Goal: Task Accomplishment & Management: Use online tool/utility

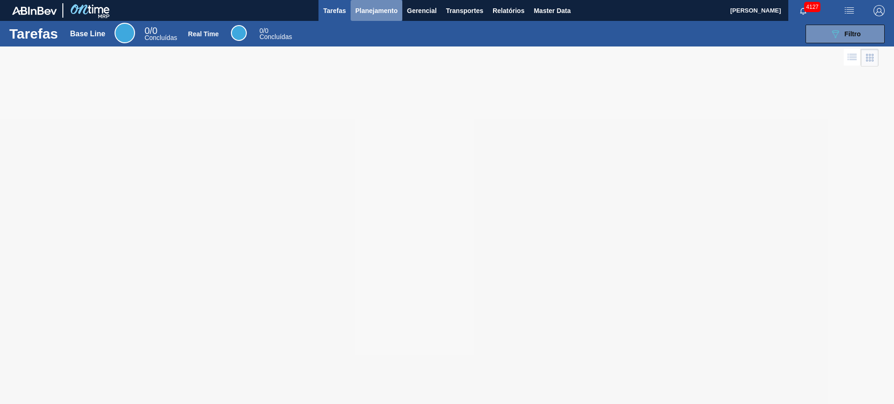
click at [369, 14] on span "Planejamento" at bounding box center [376, 10] width 42 height 11
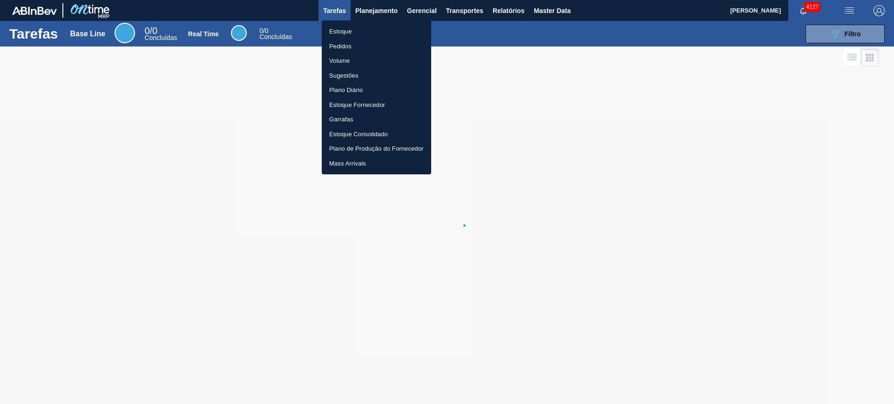
drag, startPoint x: 344, startPoint y: 28, endPoint x: 376, endPoint y: 77, distance: 58.5
click at [343, 28] on li "Estoque" at bounding box center [376, 31] width 109 height 15
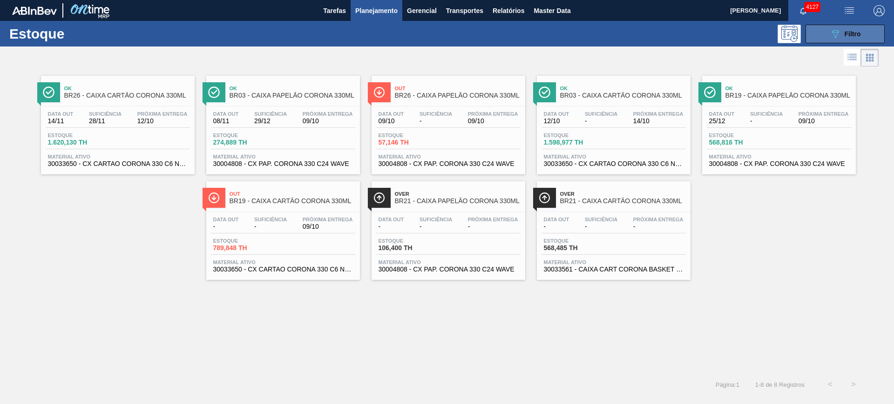
click at [837, 35] on icon "089F7B8B-B2A5-4AFE-B5C0-19BA573D28AC" at bounding box center [834, 33] width 11 height 11
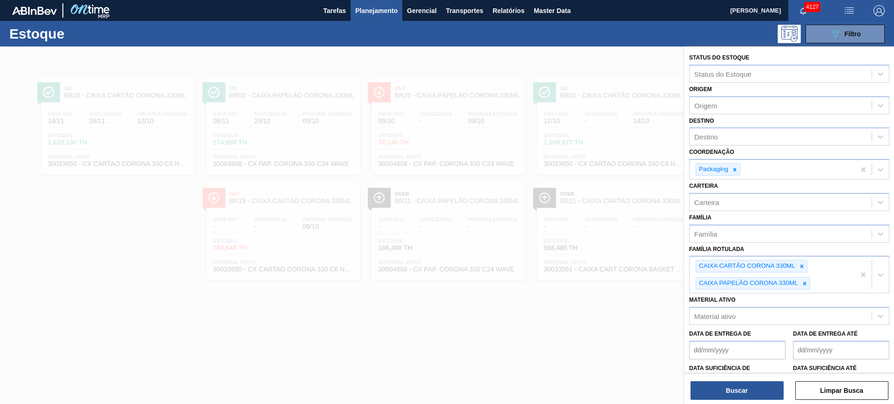
click at [555, 340] on div at bounding box center [447, 249] width 894 height 404
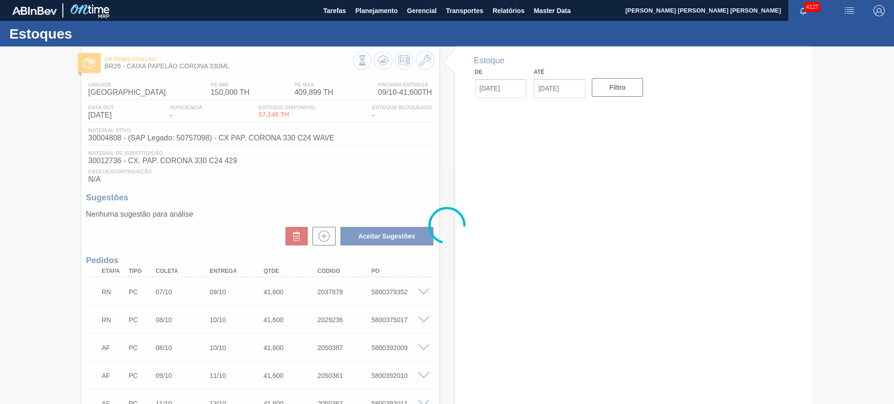
type input "[DATE]"
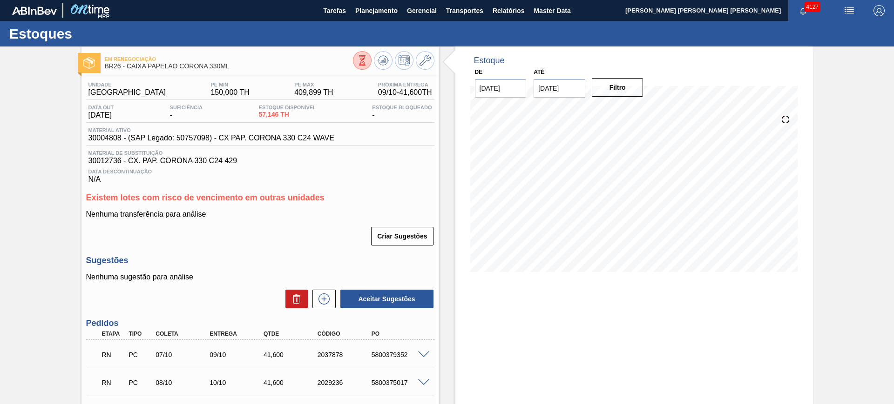
click at [537, 87] on input "[DATE]" at bounding box center [559, 88] width 52 height 19
drag, startPoint x: 639, startPoint y: 110, endPoint x: 632, endPoint y: 112, distance: 7.2
click at [633, 112] on div "outubro 2025" at bounding box center [590, 111] width 112 height 8
click at [634, 113] on button "Next Month" at bounding box center [637, 111] width 7 height 7
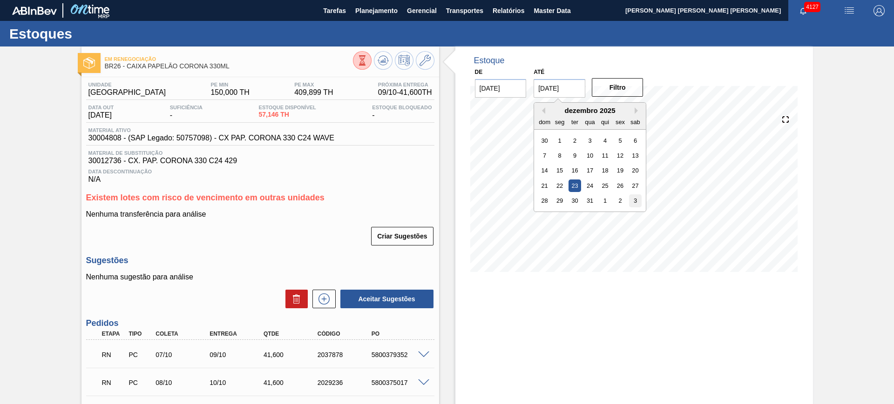
click at [637, 200] on div "3" at bounding box center [635, 201] width 13 height 13
type input "[DATE]"
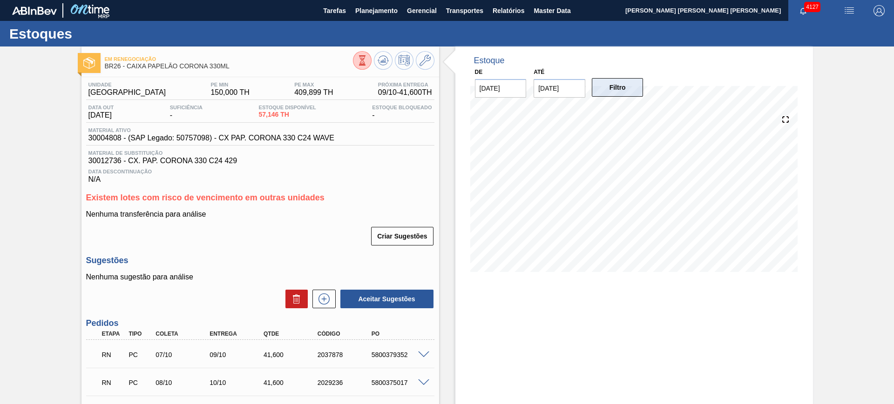
click at [619, 89] on button "Filtro" at bounding box center [618, 87] width 52 height 19
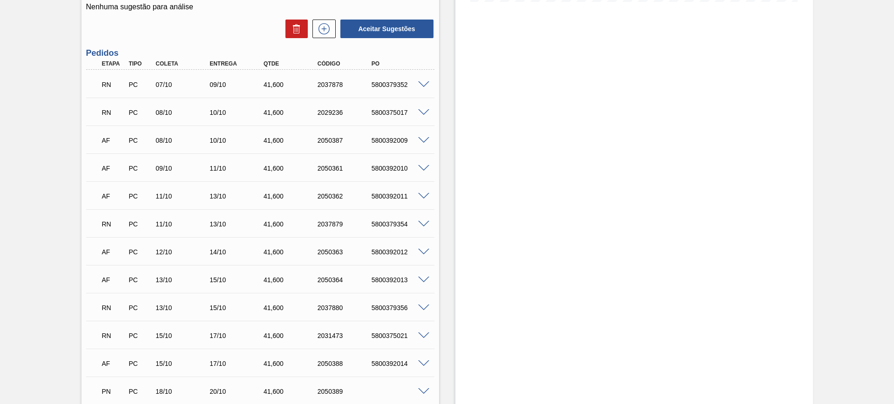
scroll to position [263, 0]
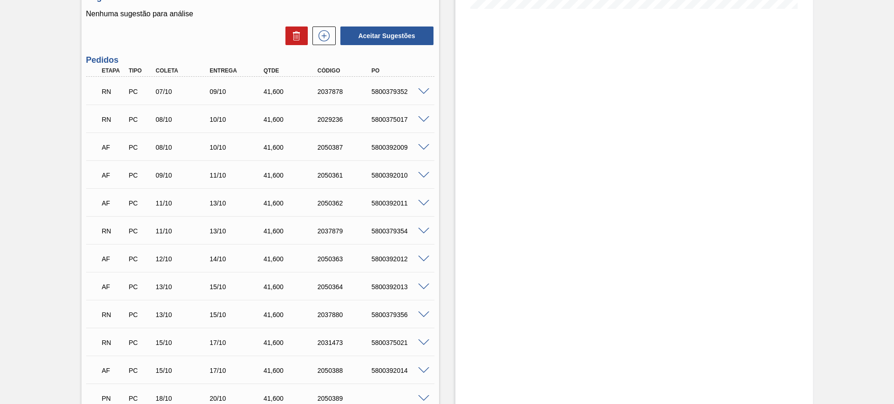
click at [421, 93] on span at bounding box center [423, 91] width 11 height 7
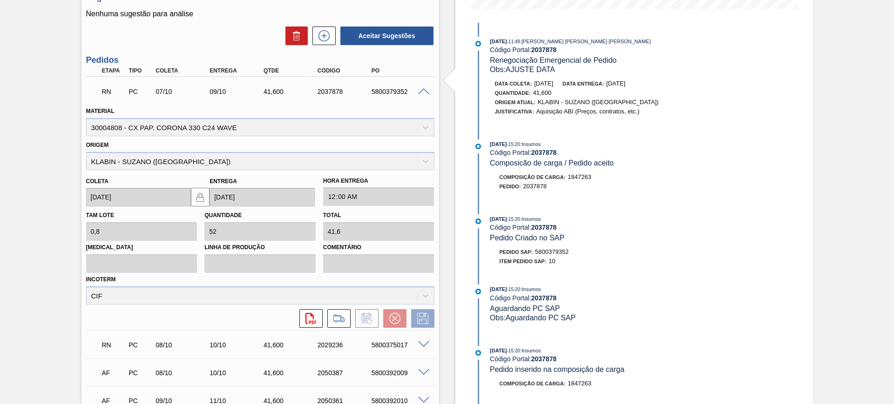
click at [421, 91] on span at bounding box center [423, 91] width 11 height 7
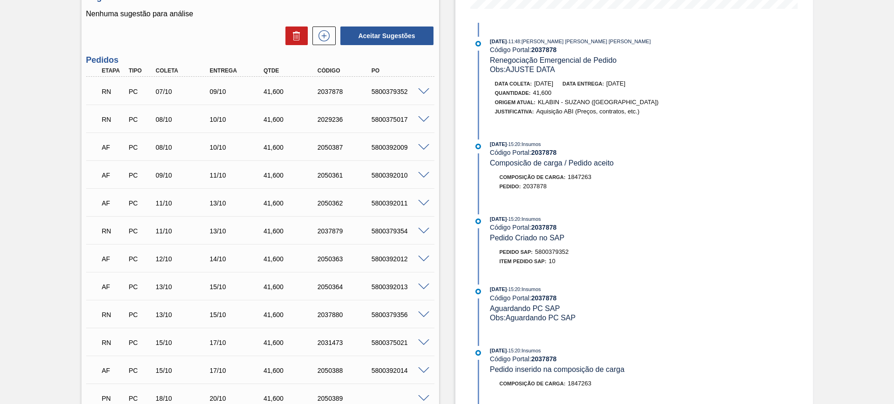
click at [424, 116] on span at bounding box center [423, 119] width 11 height 7
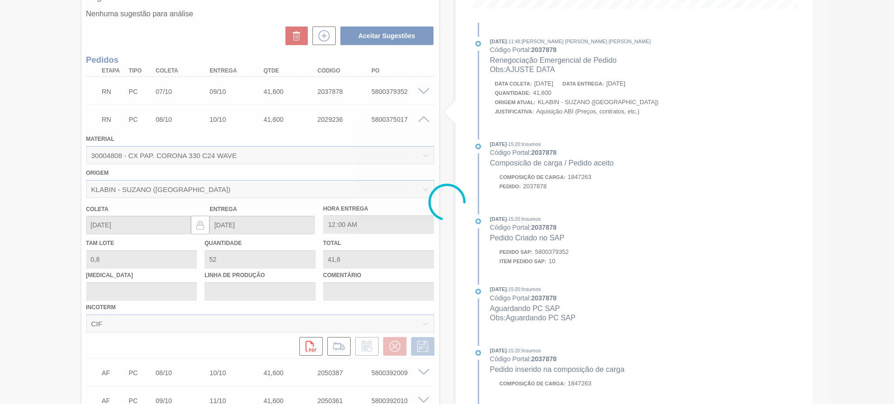
click at [424, 118] on div at bounding box center [447, 202] width 894 height 404
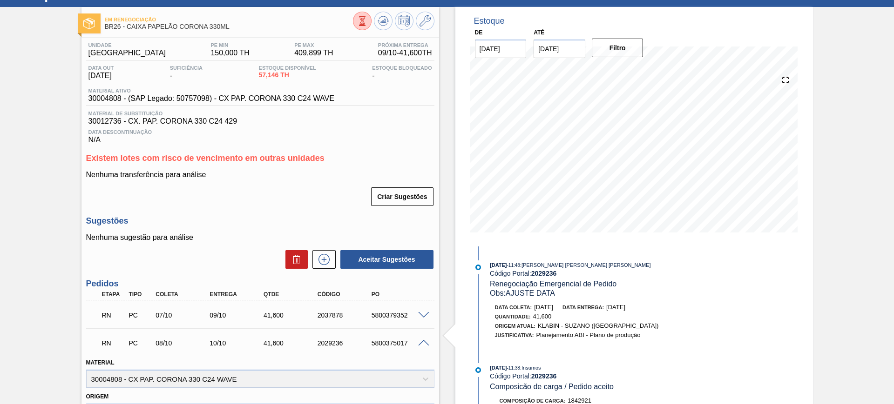
scroll to position [58, 0]
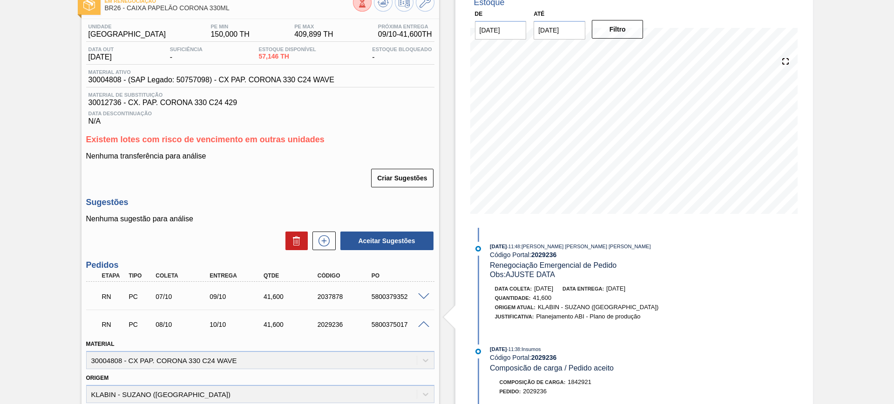
click at [423, 296] on span at bounding box center [423, 297] width 11 height 7
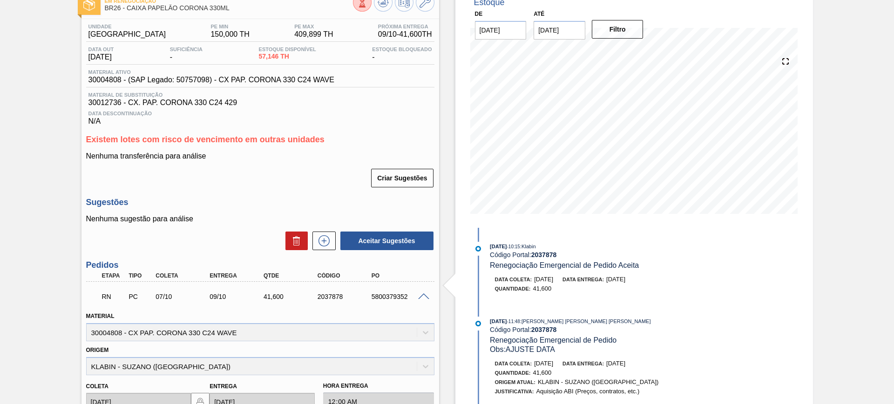
click at [420, 294] on span at bounding box center [423, 297] width 11 height 7
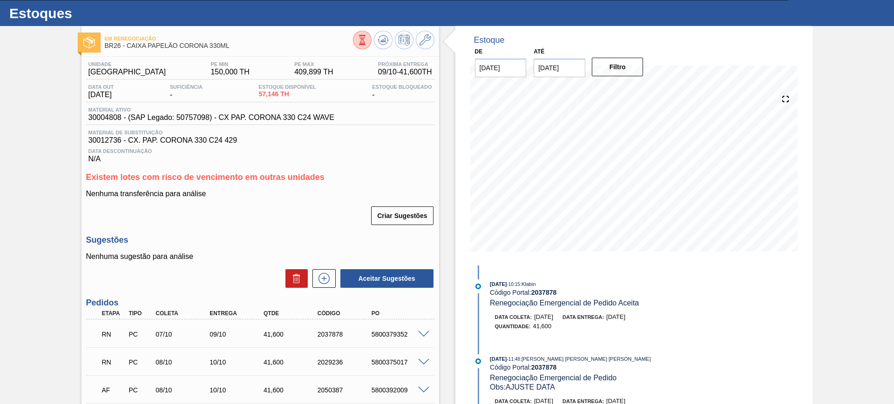
scroll to position [0, 0]
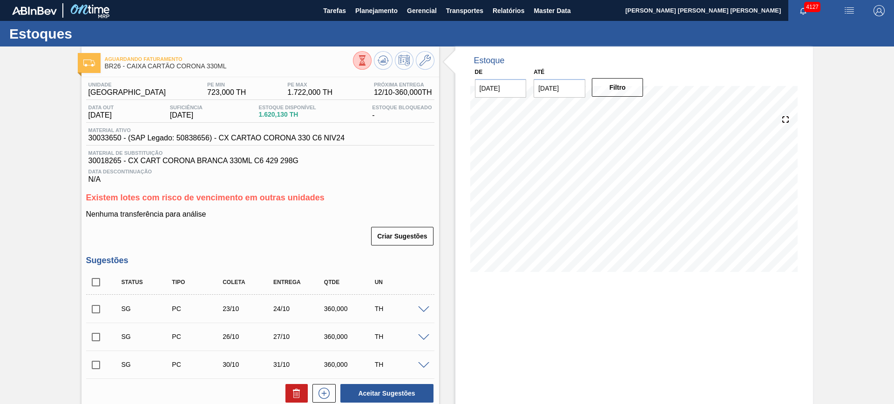
click at [558, 92] on input "[DATE]" at bounding box center [559, 88] width 52 height 19
click at [636, 113] on button "Next Month" at bounding box center [637, 111] width 7 height 7
click at [637, 202] on div "3" at bounding box center [635, 201] width 13 height 13
type input "[DATE]"
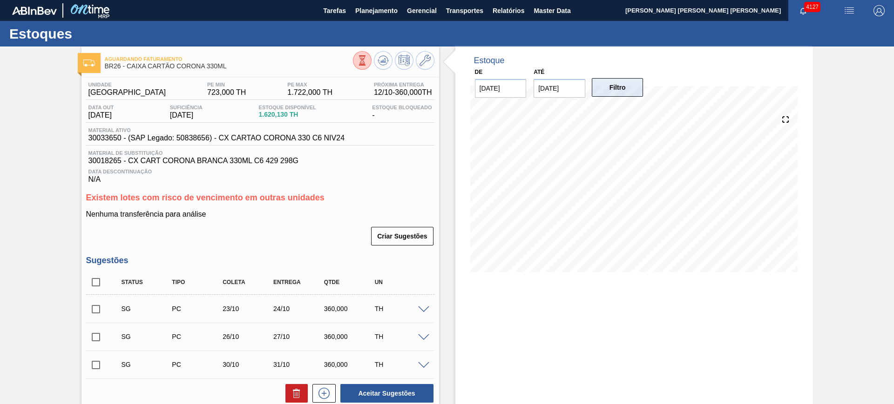
click at [619, 91] on button "Filtro" at bounding box center [618, 87] width 52 height 19
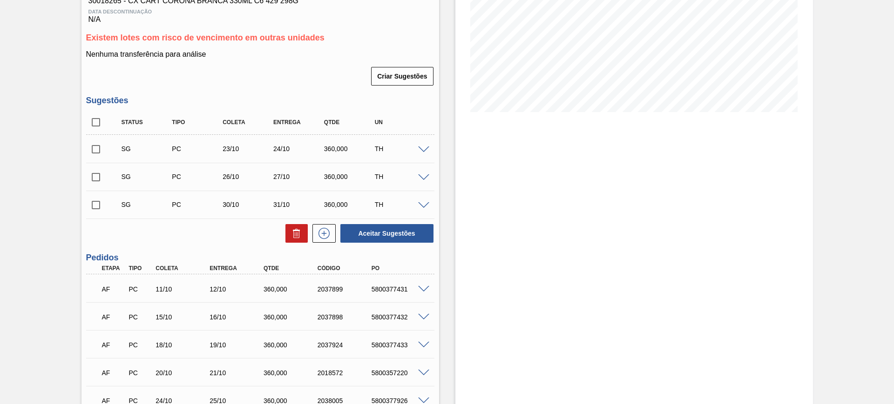
scroll to position [97, 0]
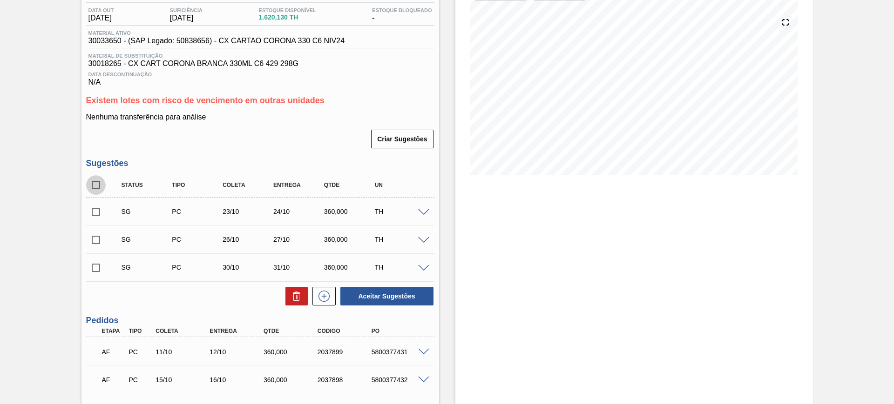
click at [96, 182] on input "checkbox" at bounding box center [96, 185] width 20 height 20
checkbox input "true"
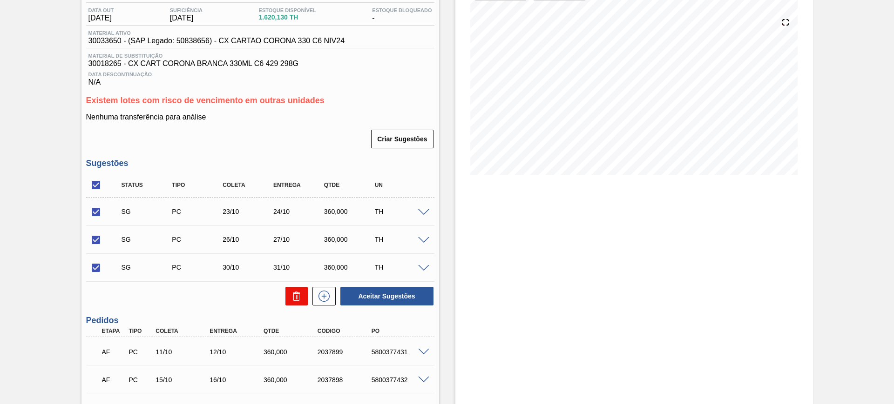
click at [296, 292] on icon at bounding box center [296, 292] width 2 height 1
checkbox input "false"
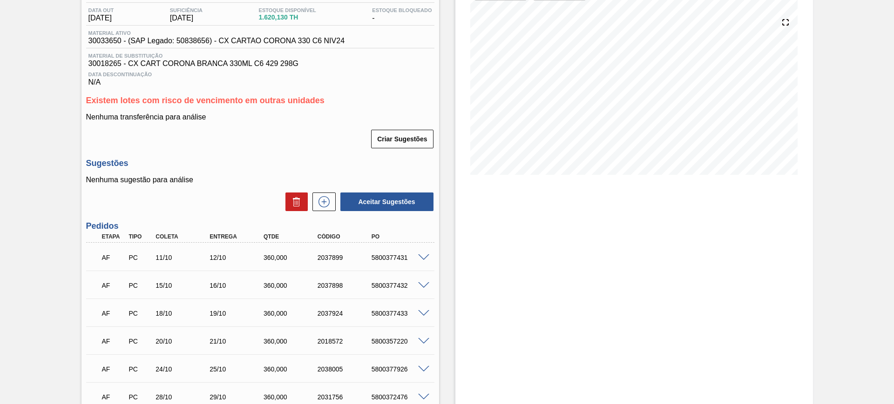
scroll to position [39, 0]
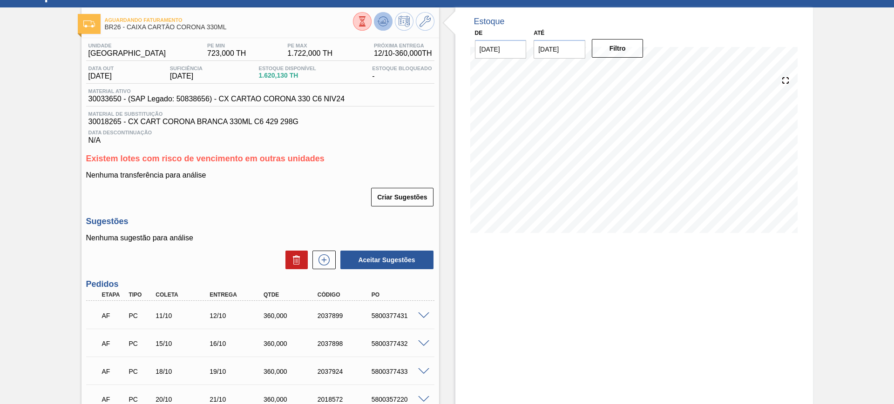
click at [383, 18] on icon at bounding box center [382, 21] width 11 height 11
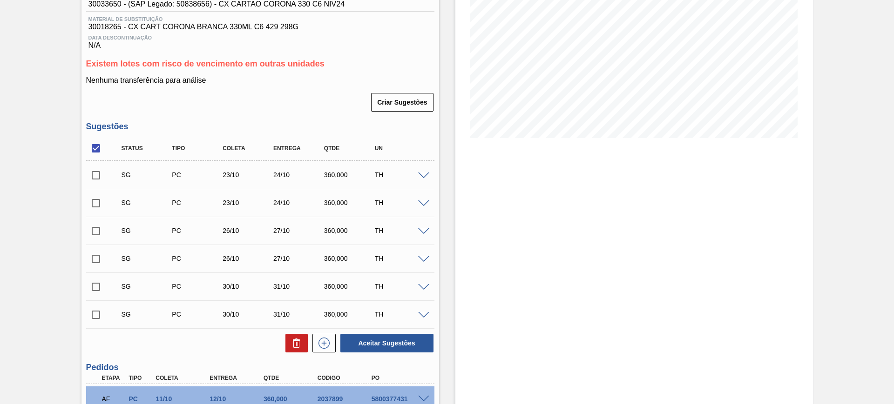
scroll to position [233, 0]
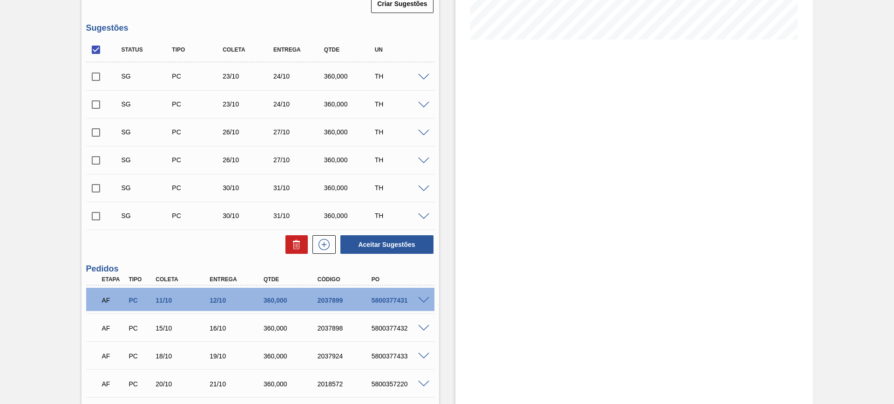
drag, startPoint x: 96, startPoint y: 215, endPoint x: 161, endPoint y: 232, distance: 67.1
click at [96, 215] on input "checkbox" at bounding box center [96, 217] width 20 height 20
checkbox input "true"
click at [376, 240] on button "Aceitar Sugestões" at bounding box center [386, 245] width 93 height 19
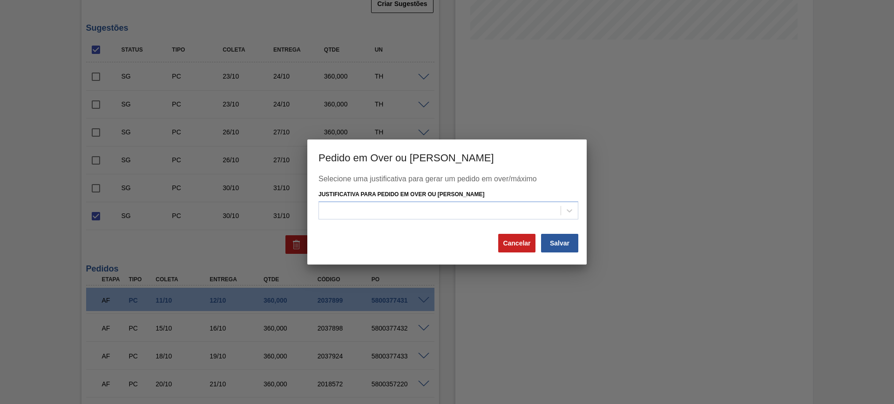
click at [511, 242] on button "Cancelar" at bounding box center [516, 243] width 37 height 19
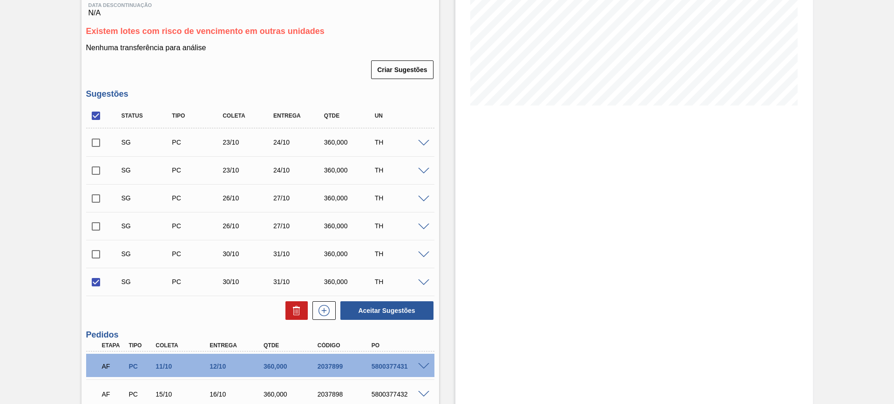
scroll to position [116, 0]
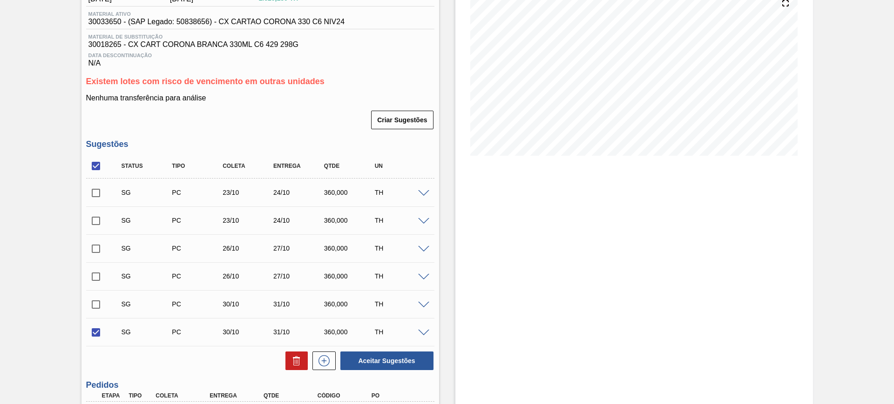
click at [101, 167] on input "checkbox" at bounding box center [96, 166] width 20 height 20
checkbox input "false"
click at [101, 167] on input "checkbox" at bounding box center [96, 166] width 20 height 20
checkbox input "true"
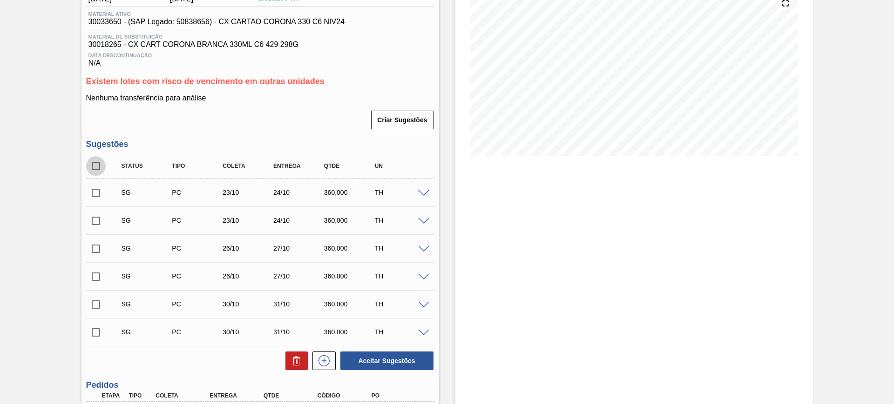
checkbox input "true"
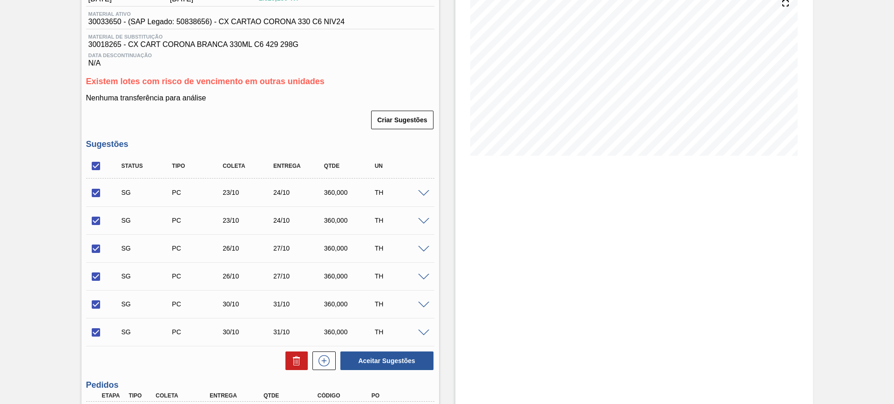
click at [98, 330] on input "checkbox" at bounding box center [96, 333] width 20 height 20
checkbox input "false"
click at [289, 357] on button at bounding box center [296, 361] width 22 height 19
checkbox input "false"
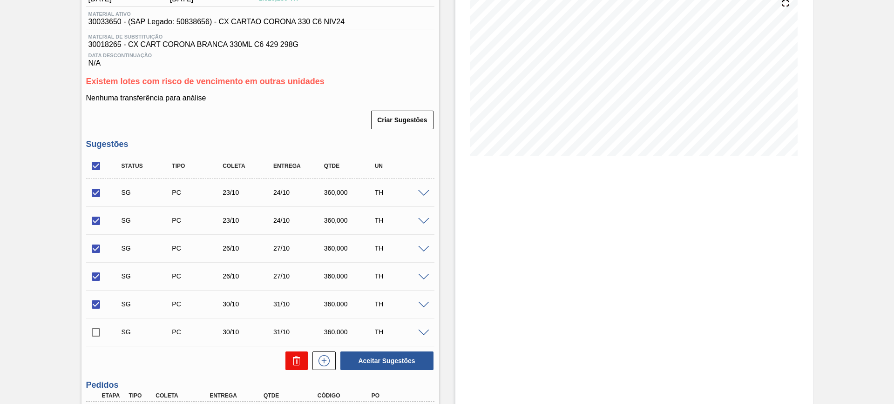
checkbox input "false"
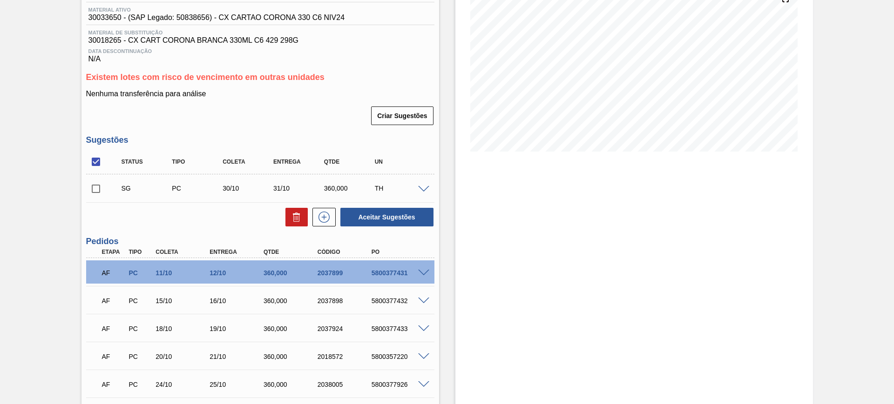
scroll to position [100, 0]
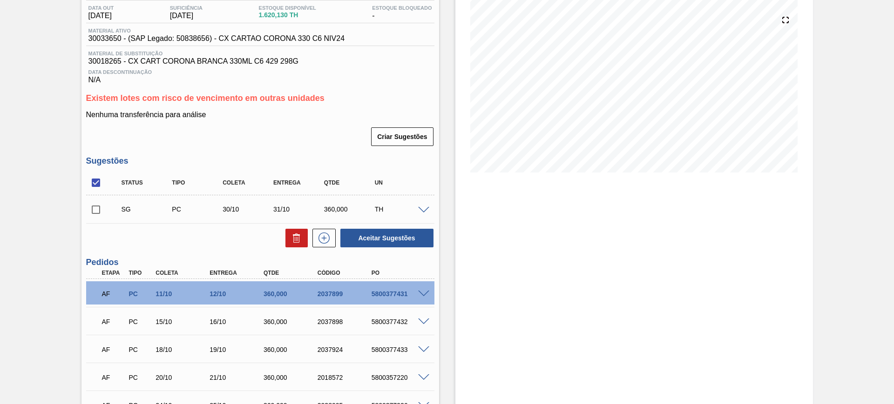
click at [424, 207] on div at bounding box center [425, 209] width 19 height 7
click at [424, 207] on span at bounding box center [423, 210] width 11 height 7
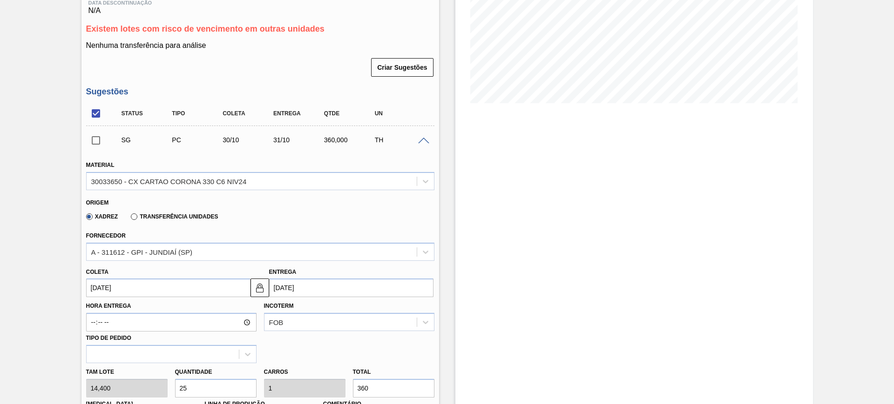
scroll to position [274, 0]
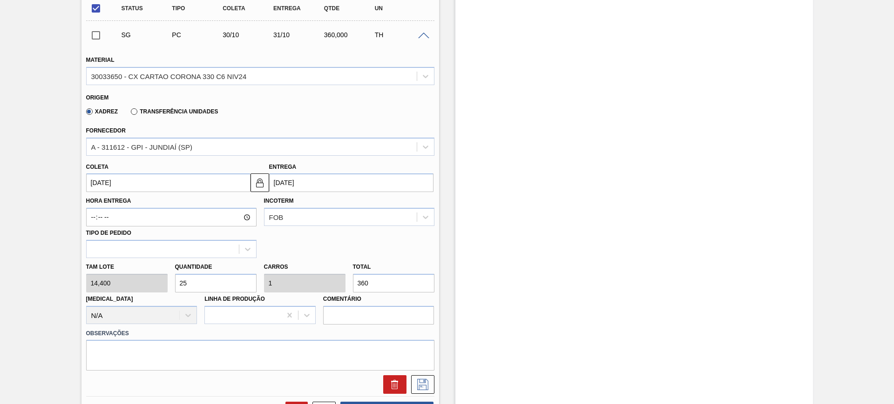
click at [303, 187] on input "[DATE]" at bounding box center [351, 183] width 164 height 19
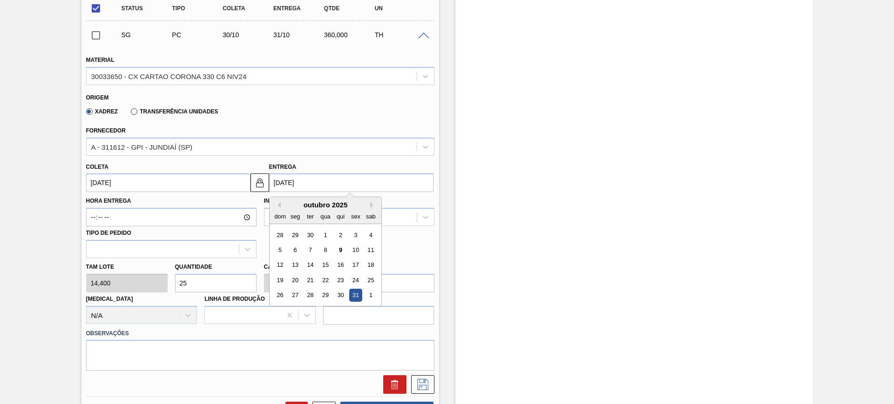
drag, startPoint x: 371, startPoint y: 206, endPoint x: 365, endPoint y: 214, distance: 10.3
click at [372, 206] on button "Next Month" at bounding box center [373, 205] width 7 height 7
click at [296, 260] on div "10" at bounding box center [295, 265] width 13 height 13
type input "[DATE]"
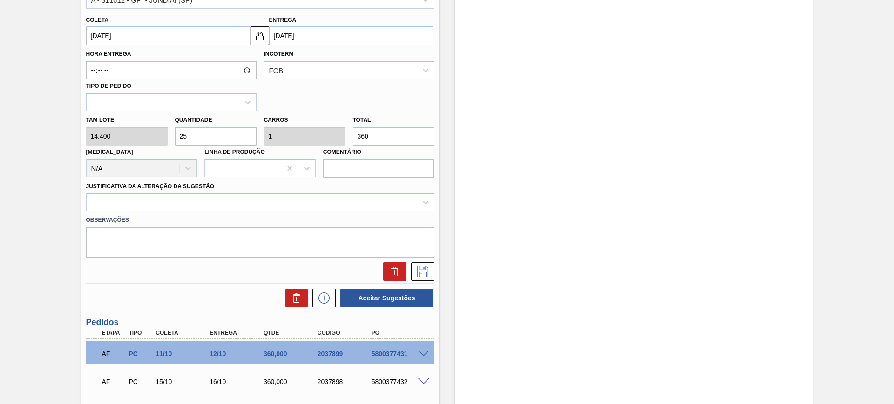
scroll to position [449, 0]
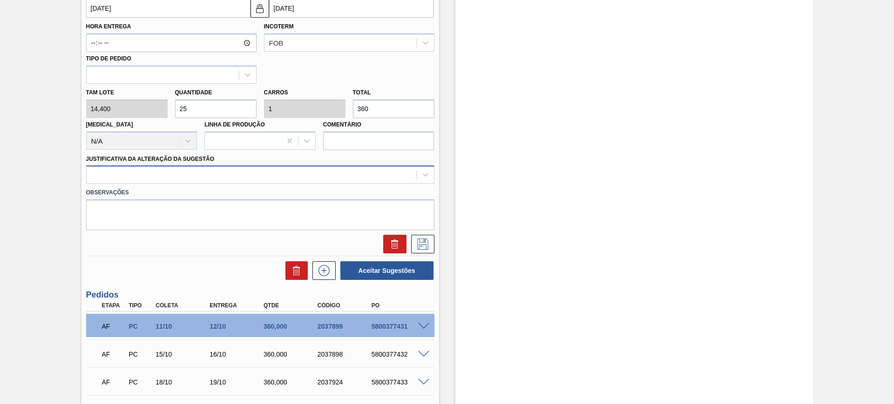
click at [289, 176] on div at bounding box center [252, 174] width 330 height 13
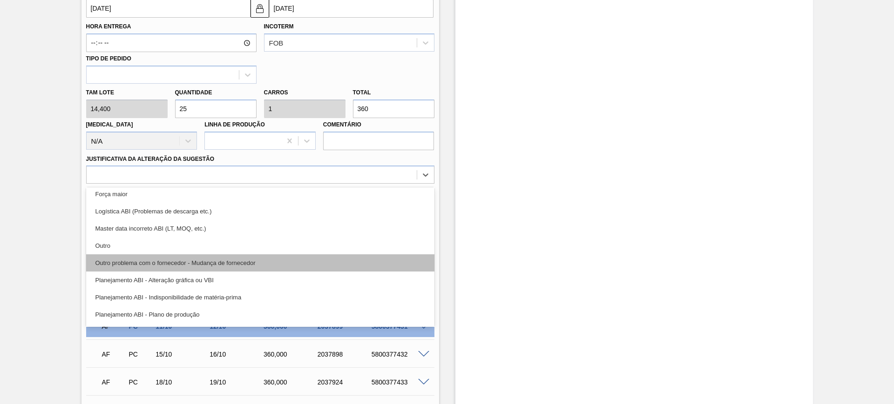
scroll to position [58, 0]
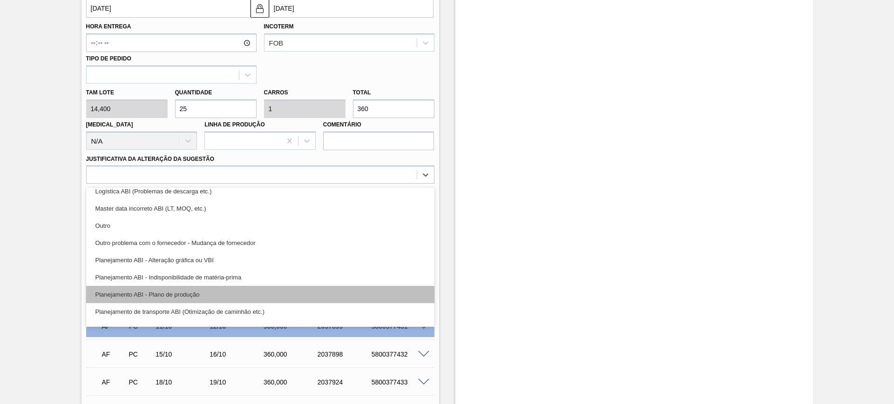
click at [273, 289] on div "Planejamento ABI - Plano de produção" at bounding box center [260, 294] width 348 height 17
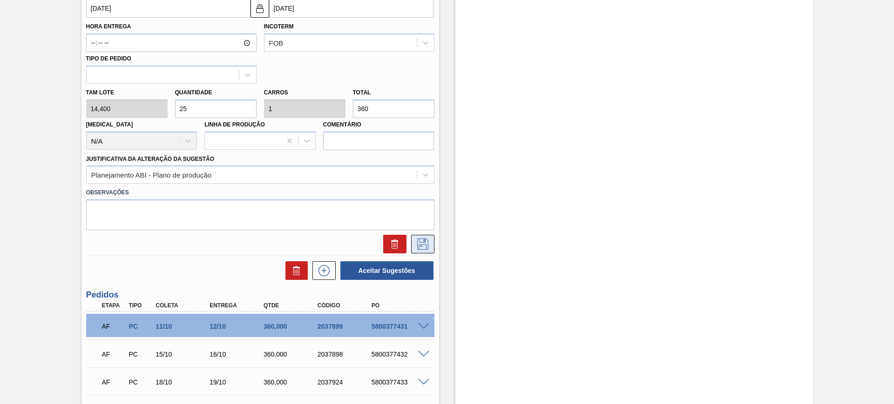
click at [421, 241] on icon at bounding box center [422, 244] width 15 height 11
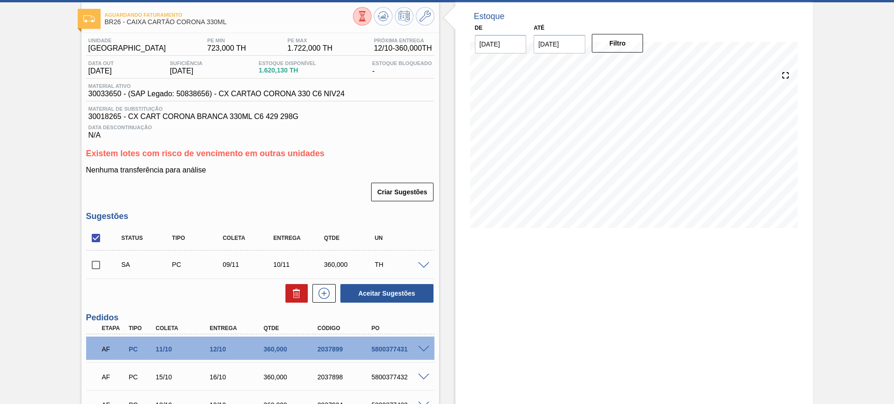
scroll to position [41, 0]
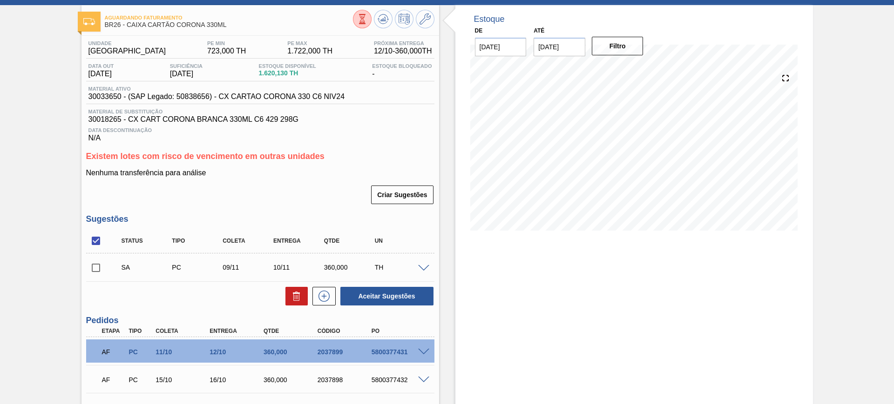
click at [426, 265] on span at bounding box center [423, 268] width 11 height 7
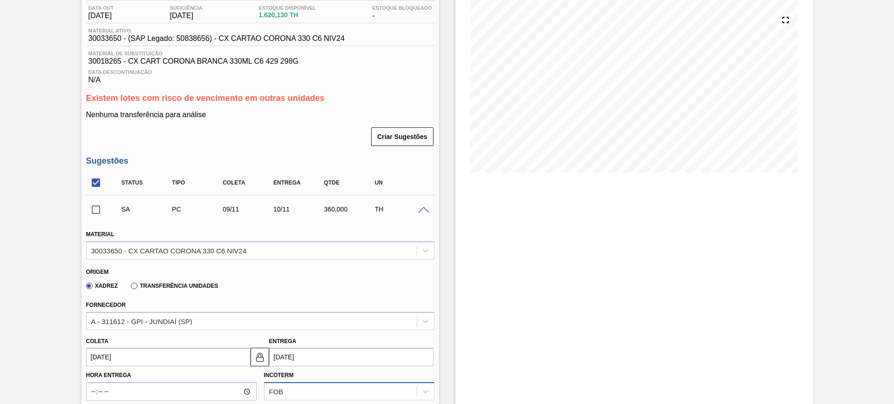
scroll to position [216, 0]
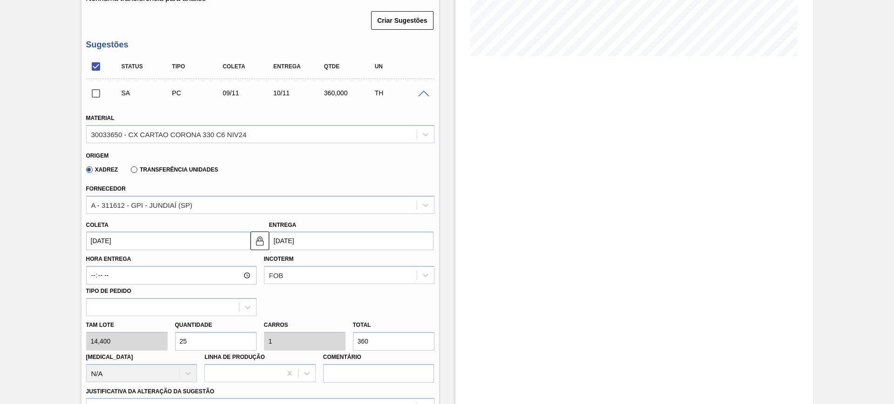
click at [305, 239] on input "[DATE]" at bounding box center [351, 241] width 164 height 19
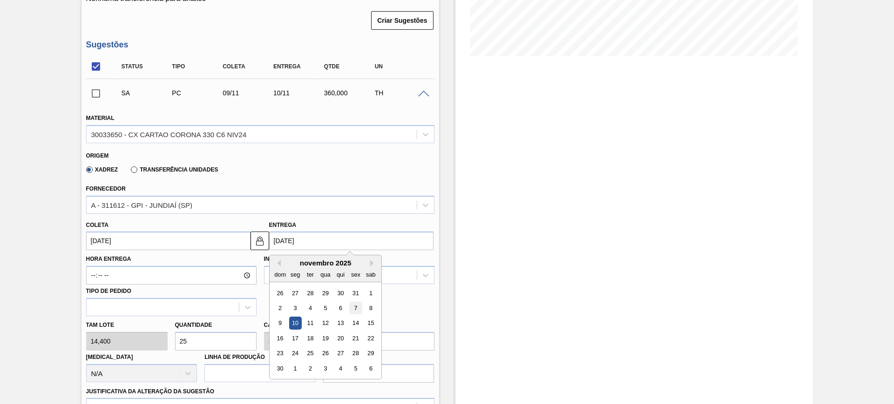
click at [357, 305] on div "7" at bounding box center [355, 308] width 13 height 13
type input "[DATE]"
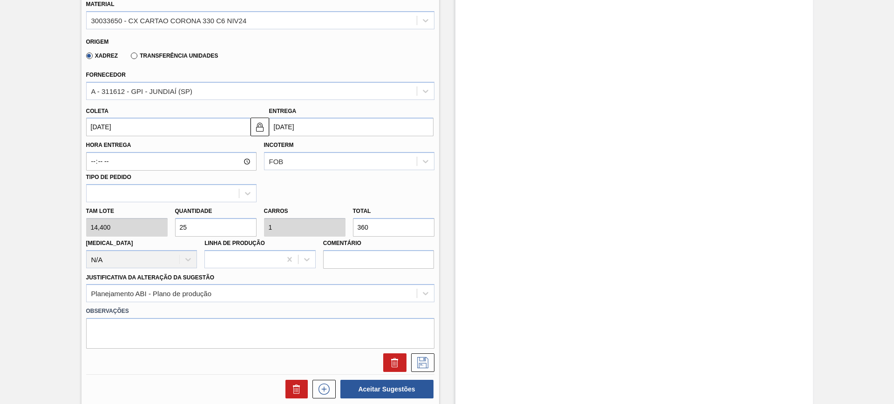
scroll to position [332, 0]
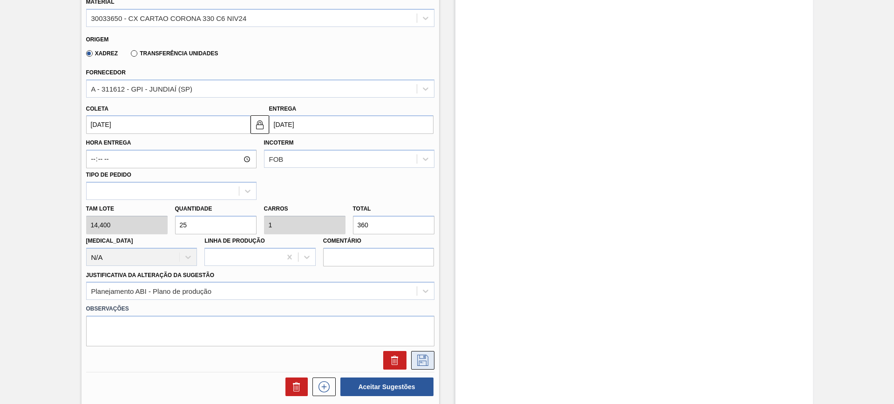
click at [415, 354] on button at bounding box center [422, 360] width 23 height 19
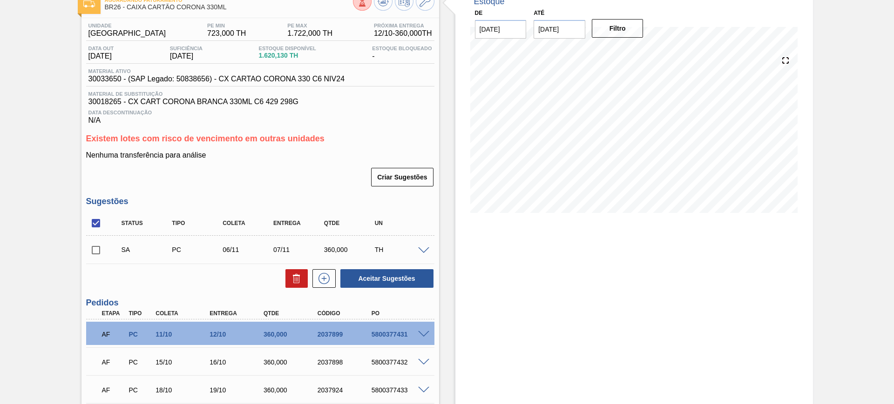
scroll to position [41, 0]
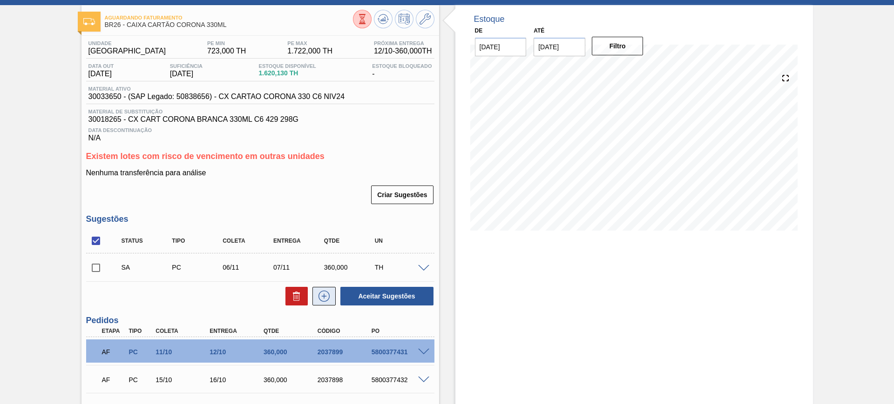
click at [329, 299] on icon at bounding box center [323, 296] width 15 height 11
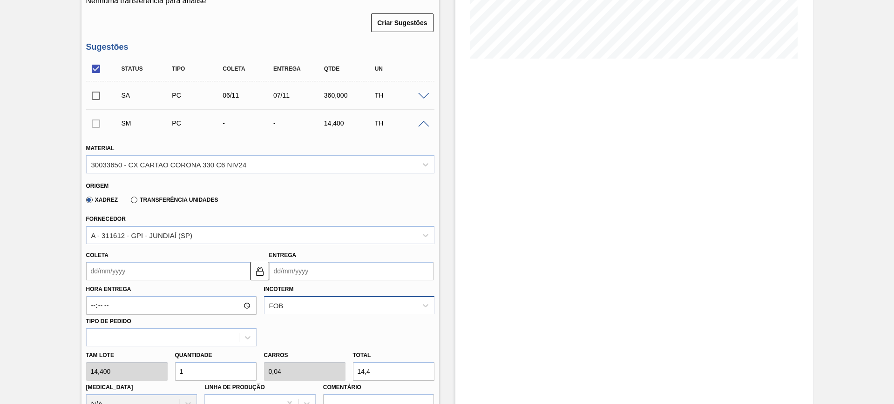
scroll to position [216, 0]
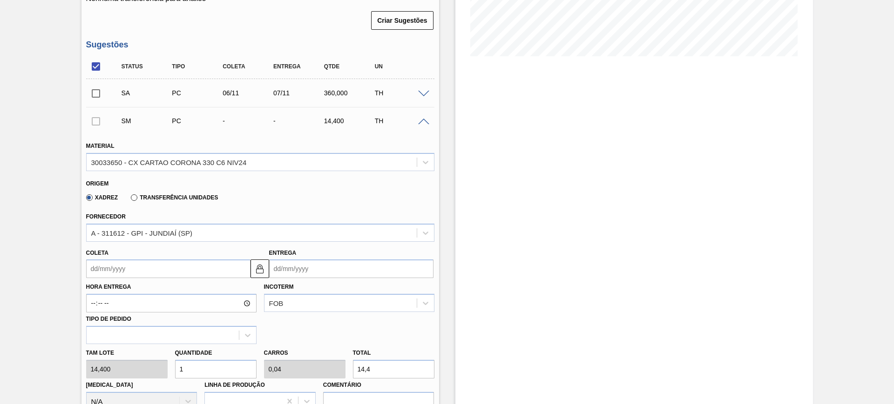
click at [313, 269] on input "Entrega" at bounding box center [351, 269] width 164 height 19
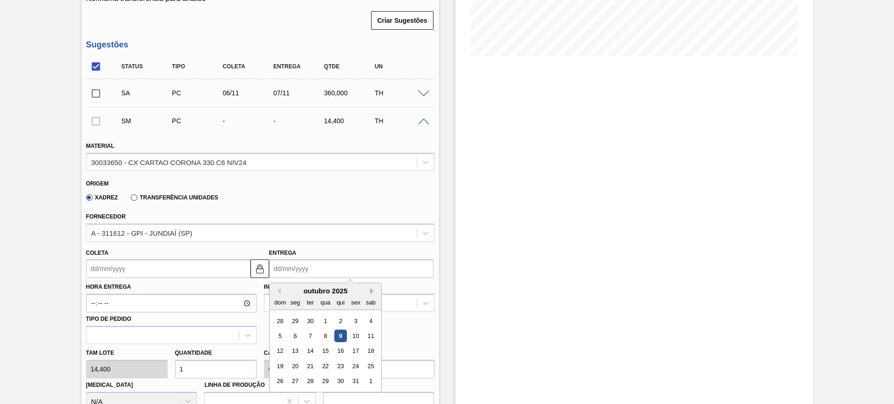
click at [372, 292] on button "Next Month" at bounding box center [373, 291] width 7 height 7
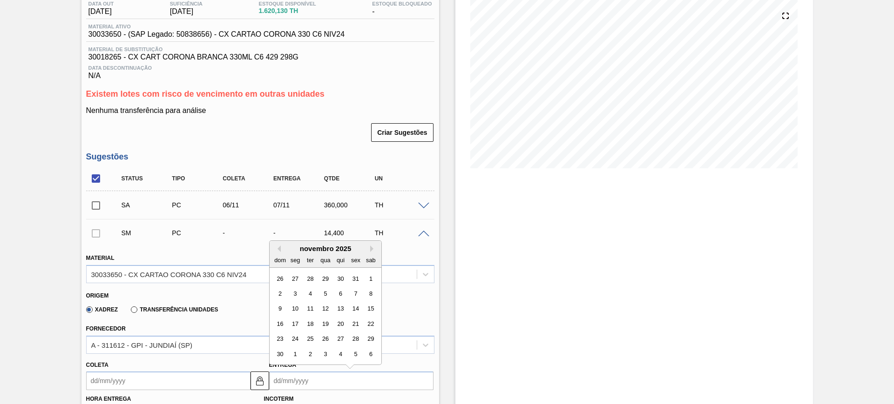
scroll to position [175, 0]
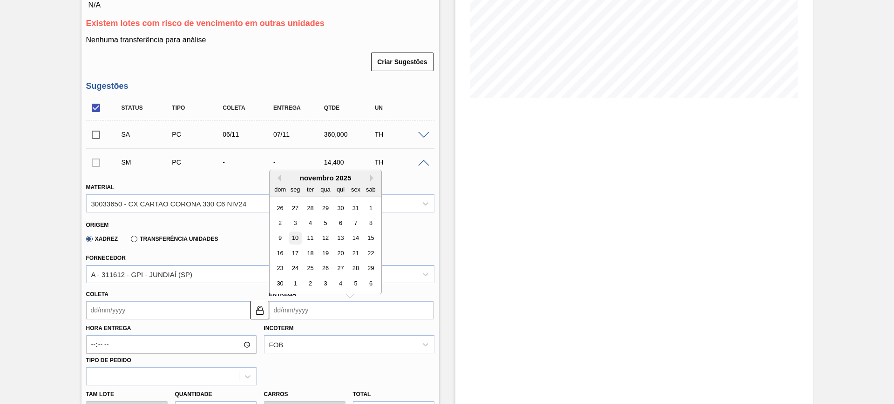
click at [297, 239] on div "10" at bounding box center [295, 238] width 13 height 13
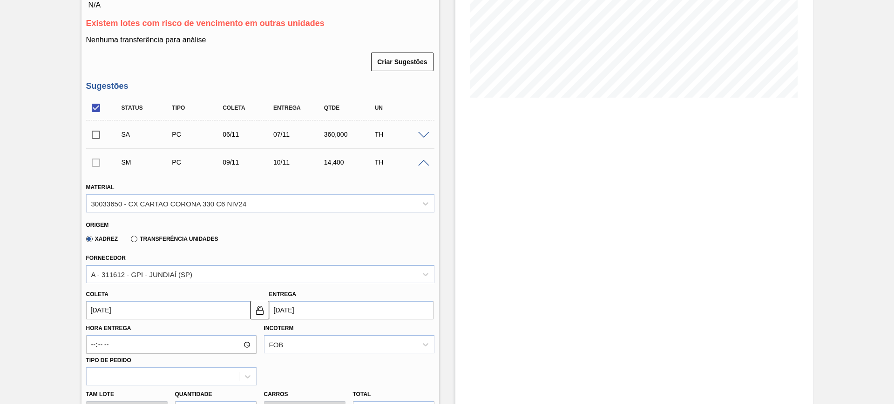
type input "[DATE]"
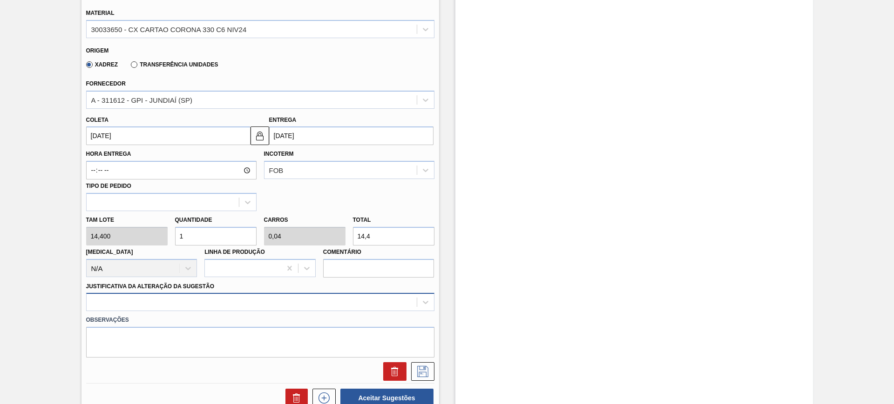
click at [336, 308] on div at bounding box center [260, 302] width 348 height 18
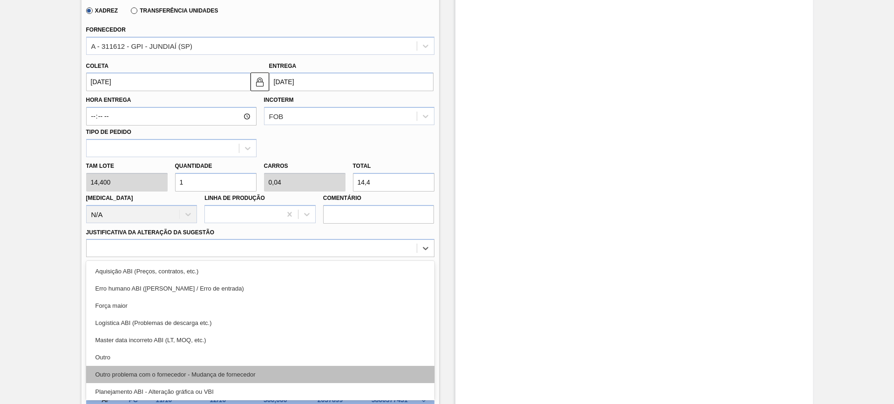
scroll to position [58, 0]
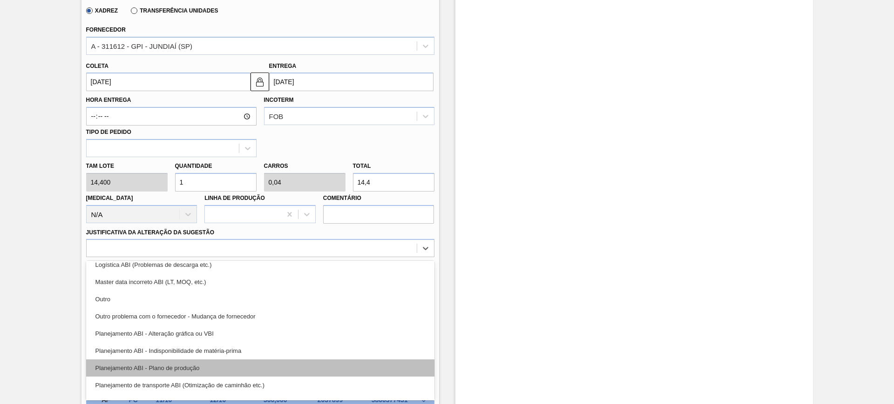
click at [308, 366] on div "Planejamento ABI - Plano de produção" at bounding box center [260, 368] width 348 height 17
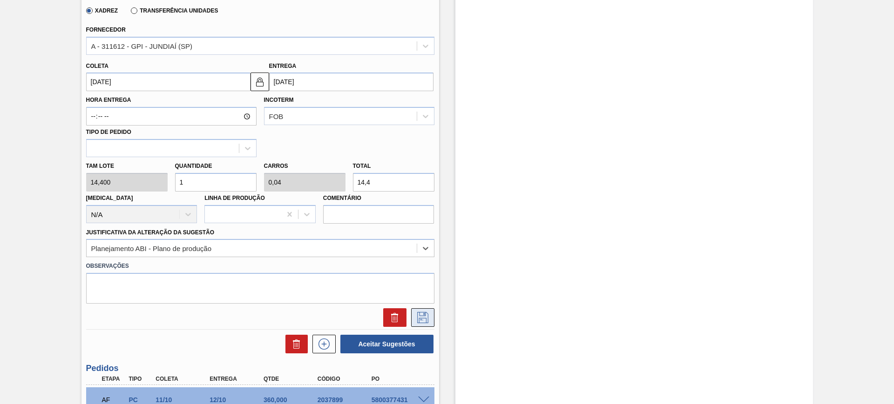
click at [423, 310] on button at bounding box center [422, 318] width 23 height 19
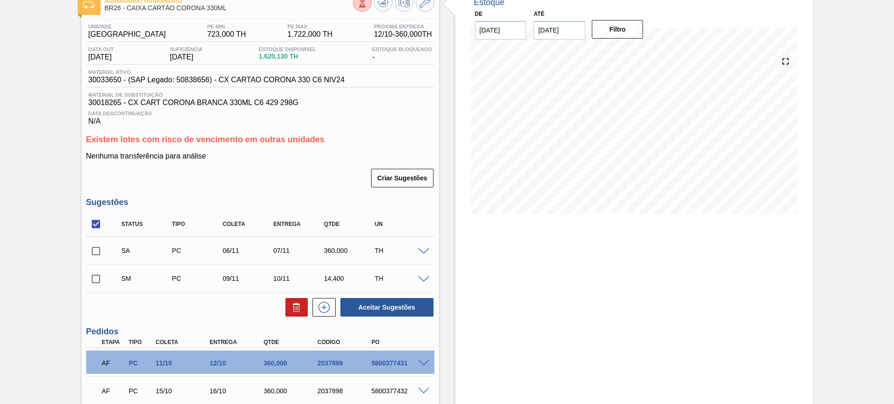
click at [423, 280] on span at bounding box center [423, 279] width 11 height 7
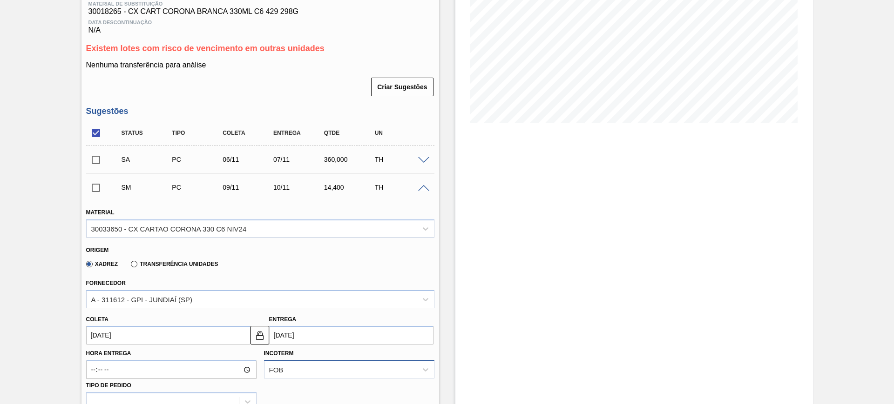
scroll to position [233, 0]
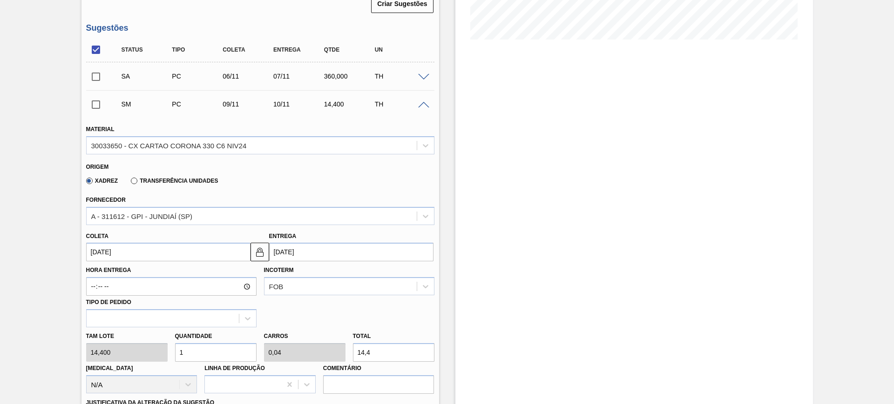
click at [405, 349] on input "14,4" at bounding box center [393, 352] width 81 height 19
type input "0,208"
type input "0,008"
type input "3"
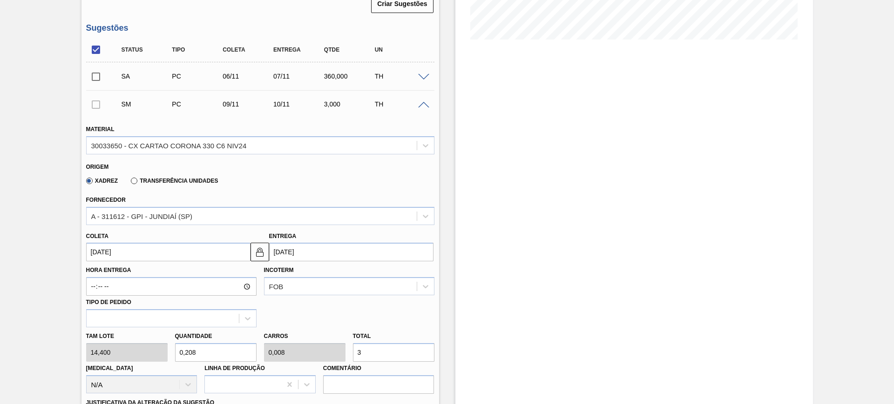
type input "2,5"
type input "0,1"
type input "36"
type input "25"
type input "1"
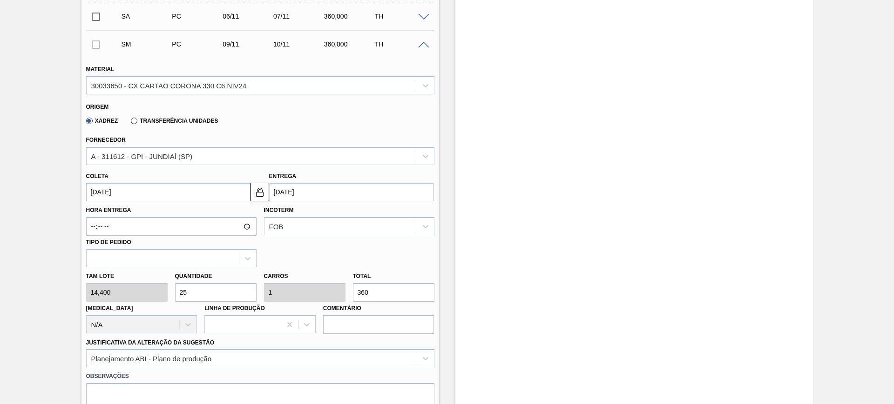
scroll to position [407, 0]
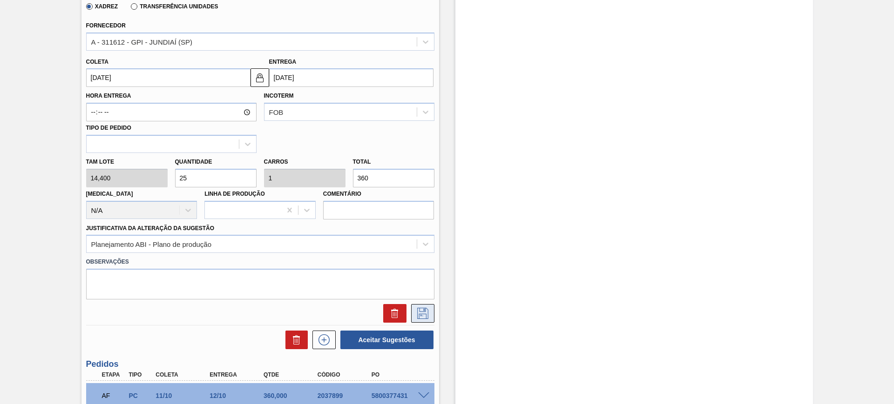
type input "360"
click at [418, 316] on icon at bounding box center [422, 313] width 11 height 11
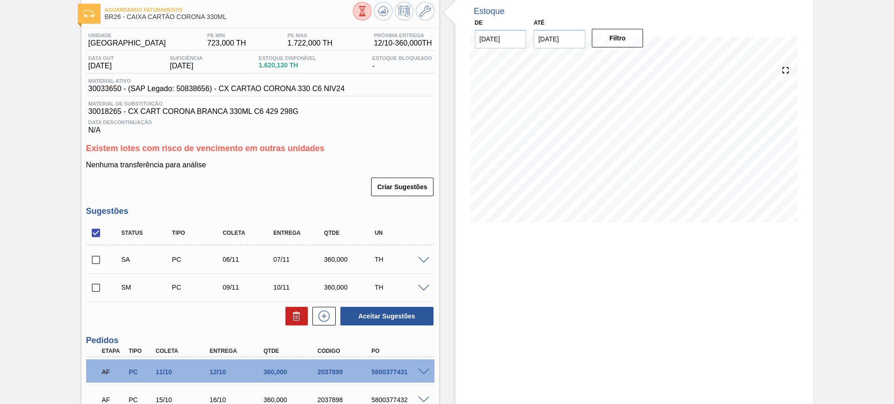
scroll to position [69, 0]
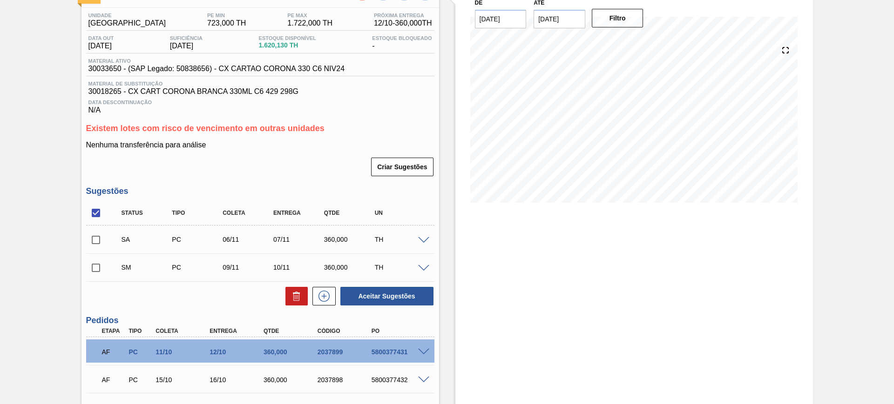
click at [424, 239] on span at bounding box center [423, 240] width 11 height 7
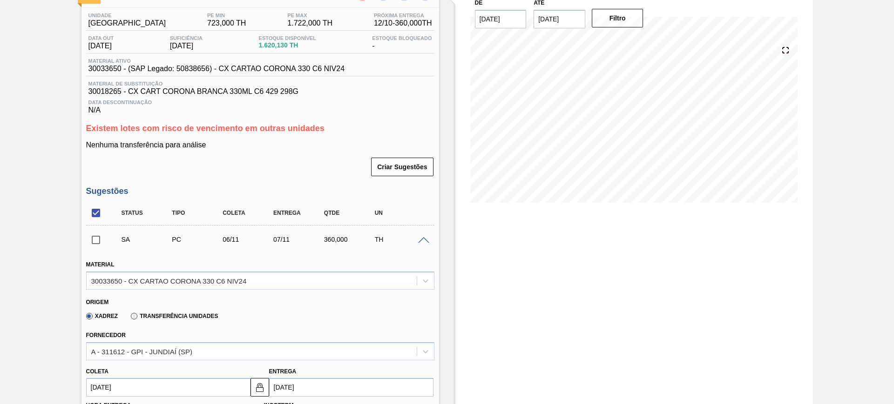
scroll to position [128, 0]
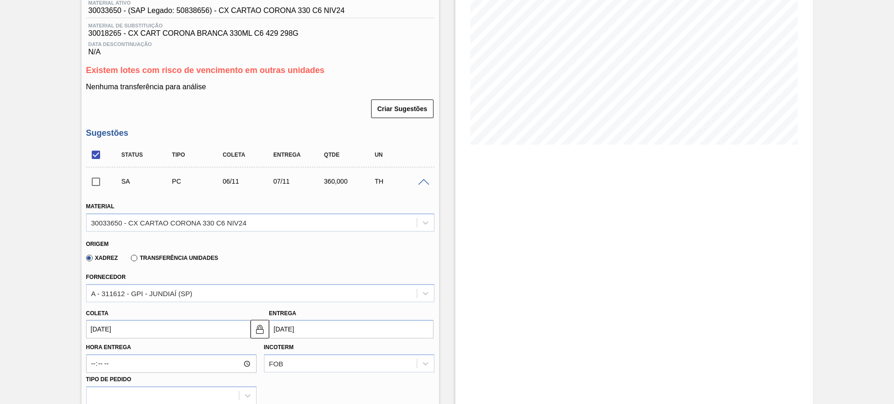
click at [337, 326] on input "[DATE]" at bounding box center [351, 329] width 164 height 19
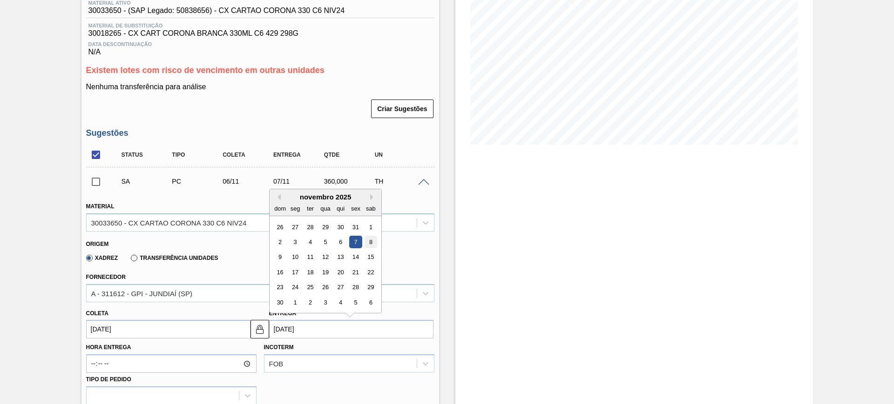
click at [370, 238] on div "8" at bounding box center [370, 242] width 13 height 13
type input "[DATE]"
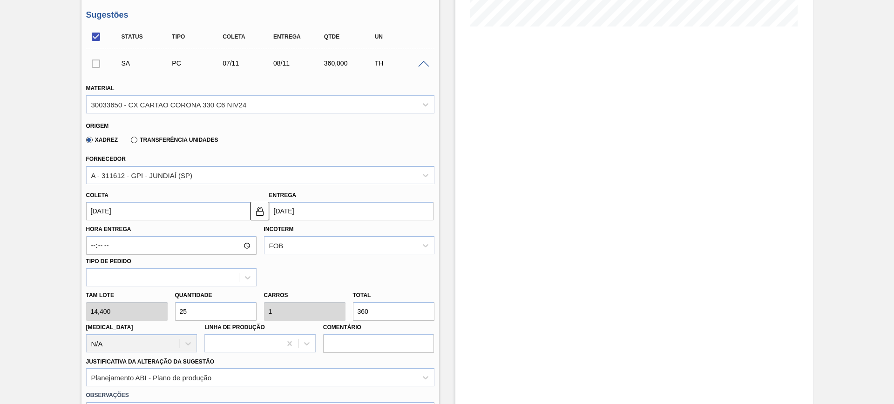
scroll to position [360, 0]
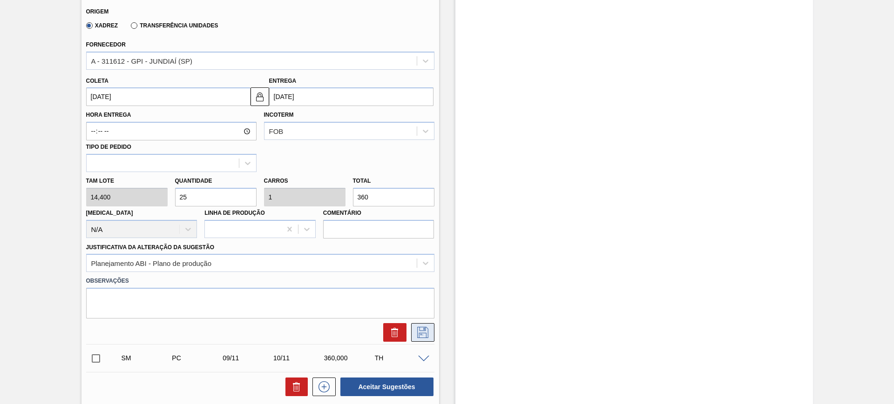
click at [431, 330] on button at bounding box center [422, 332] width 23 height 19
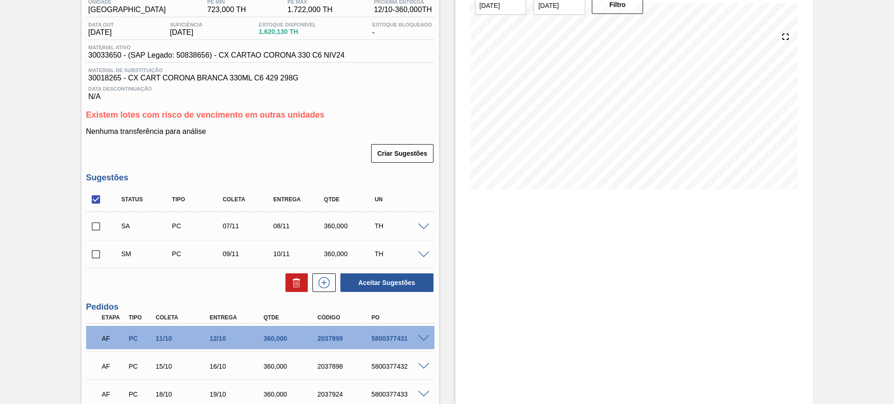
scroll to position [69, 0]
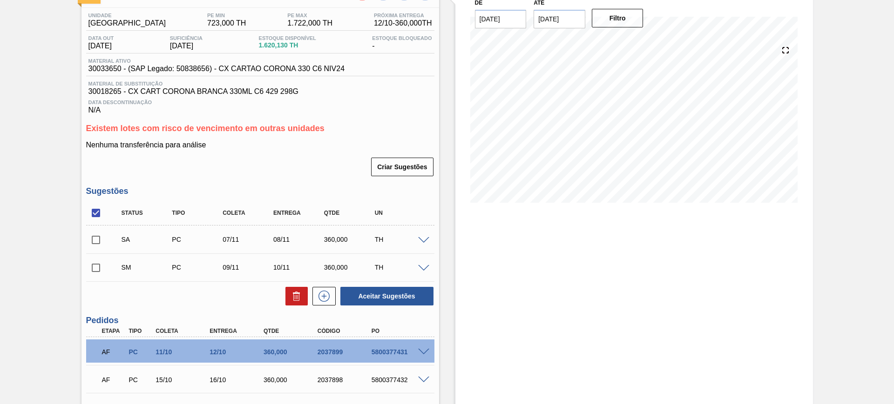
click at [423, 265] on span at bounding box center [423, 268] width 11 height 7
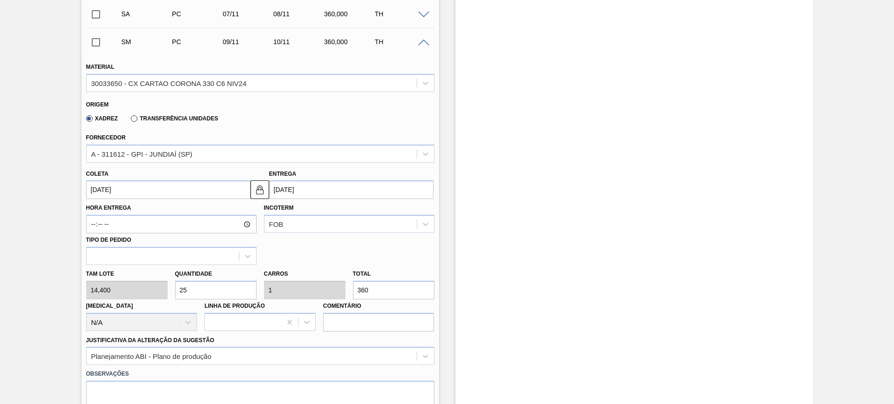
scroll to position [302, 0]
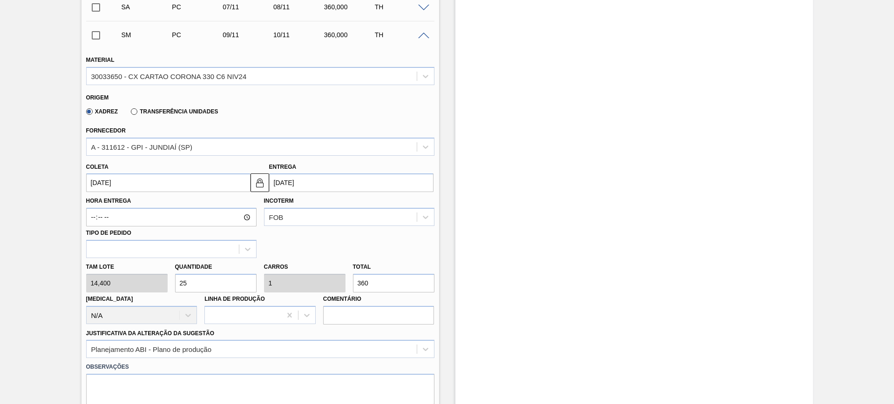
click at [317, 182] on input "[DATE]" at bounding box center [351, 183] width 164 height 19
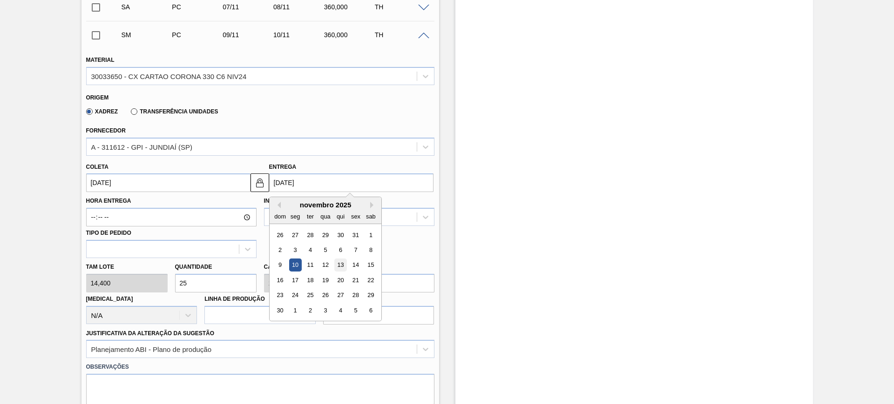
click at [344, 263] on div "13" at bounding box center [340, 265] width 13 height 13
type input "[DATE]"
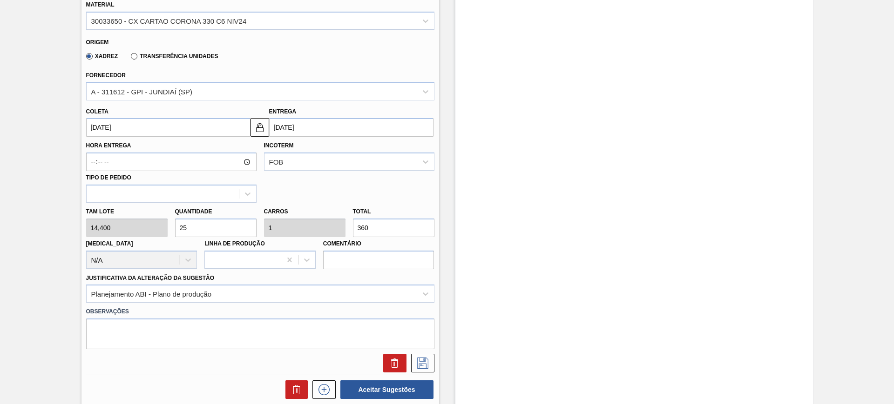
scroll to position [535, 0]
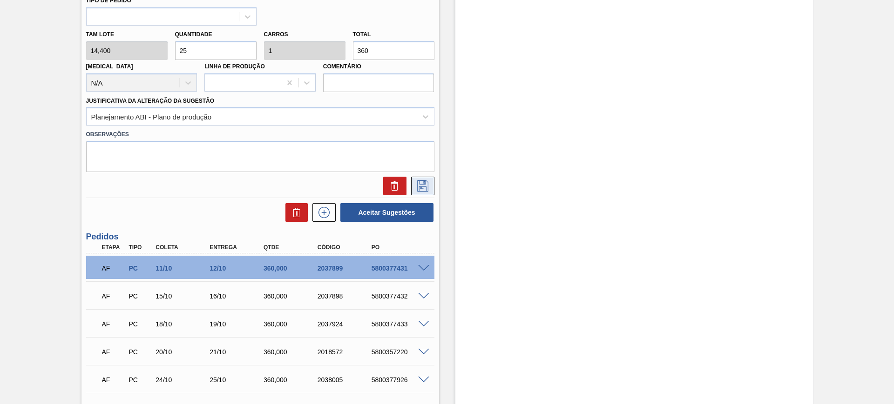
click at [418, 188] on icon at bounding box center [422, 186] width 15 height 11
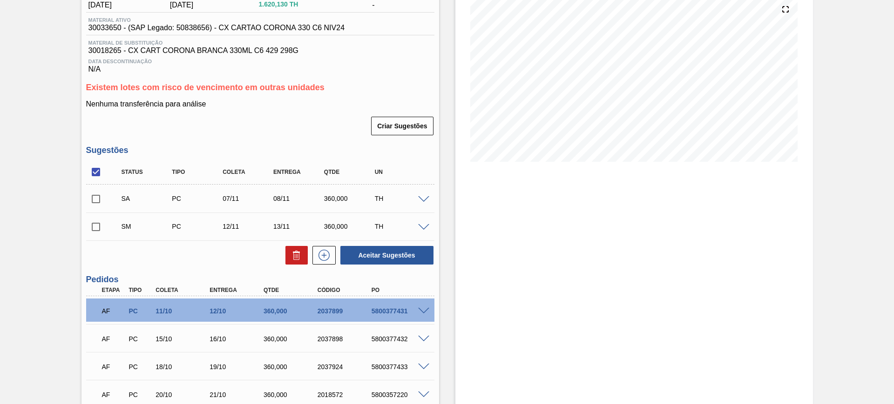
scroll to position [116, 0]
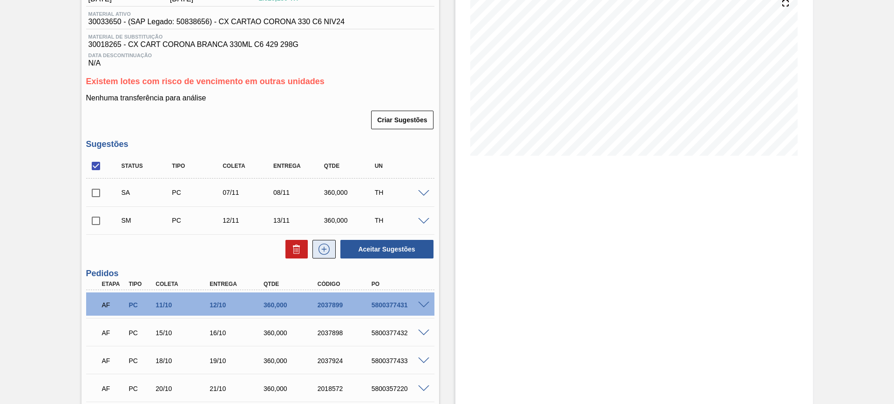
click at [319, 255] on button at bounding box center [323, 249] width 23 height 19
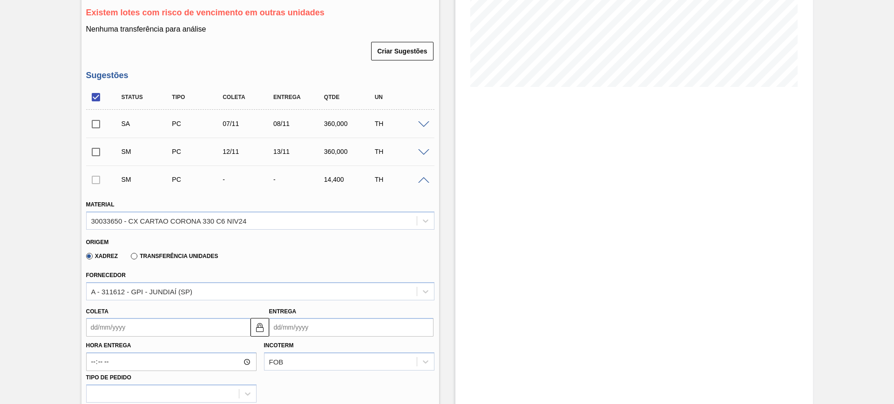
scroll to position [291, 0]
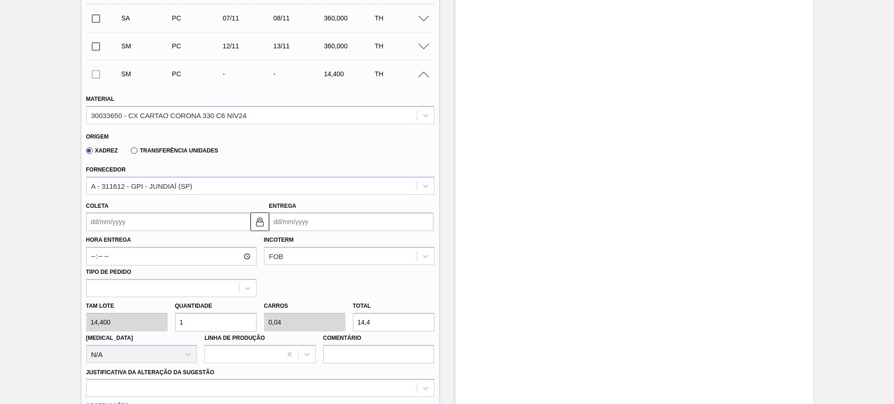
click at [330, 224] on input "Entrega" at bounding box center [351, 222] width 164 height 19
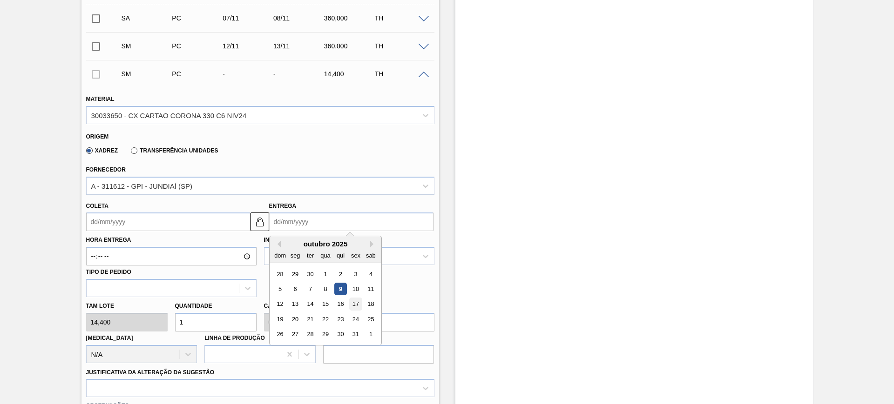
click at [358, 306] on div "17" at bounding box center [355, 304] width 13 height 13
type input "[DATE]"
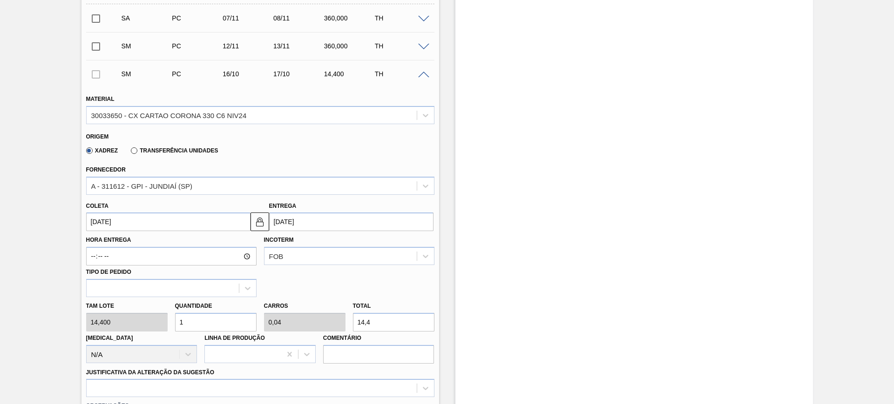
click at [351, 225] on input "[DATE]" at bounding box center [351, 222] width 164 height 19
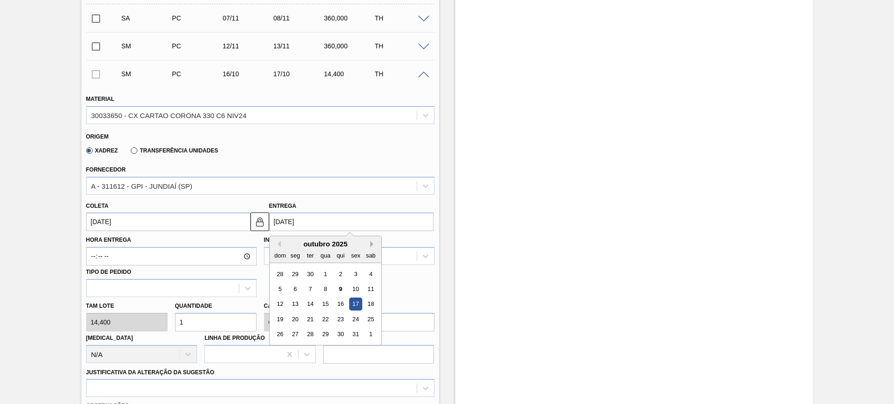
click at [372, 242] on button "Next Month" at bounding box center [373, 244] width 7 height 7
click at [299, 319] on div "17" at bounding box center [295, 319] width 13 height 13
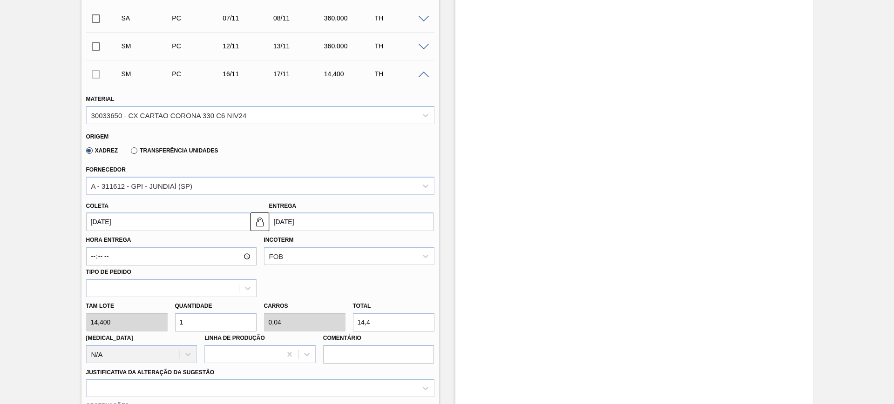
type input "[DATE]"
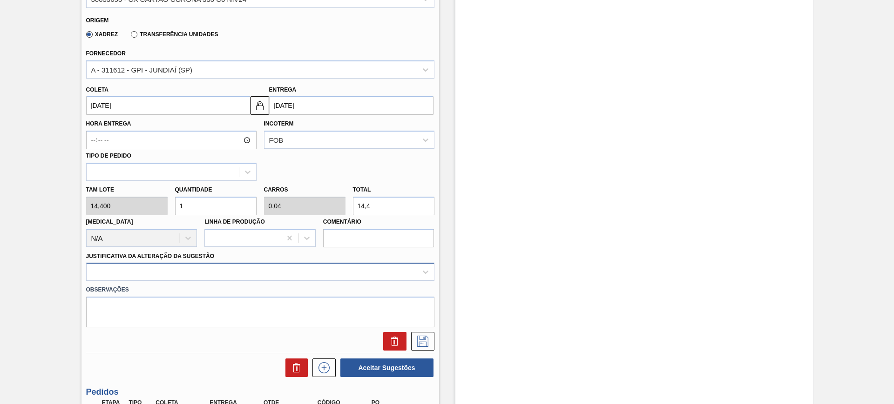
click at [262, 274] on div at bounding box center [260, 272] width 348 height 18
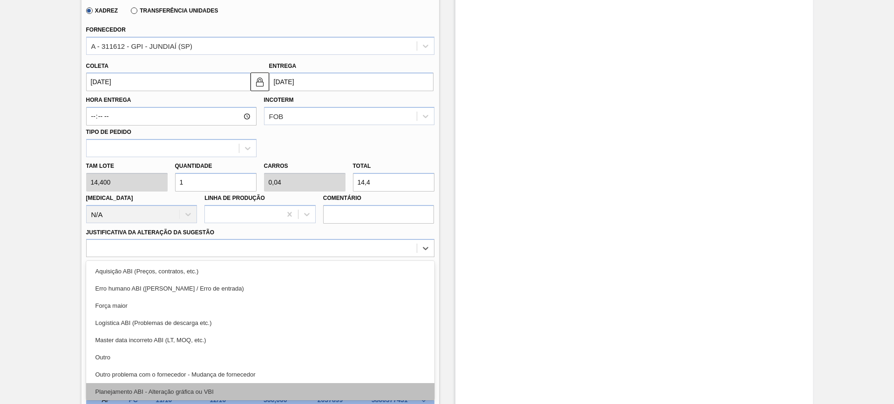
scroll to position [58, 0]
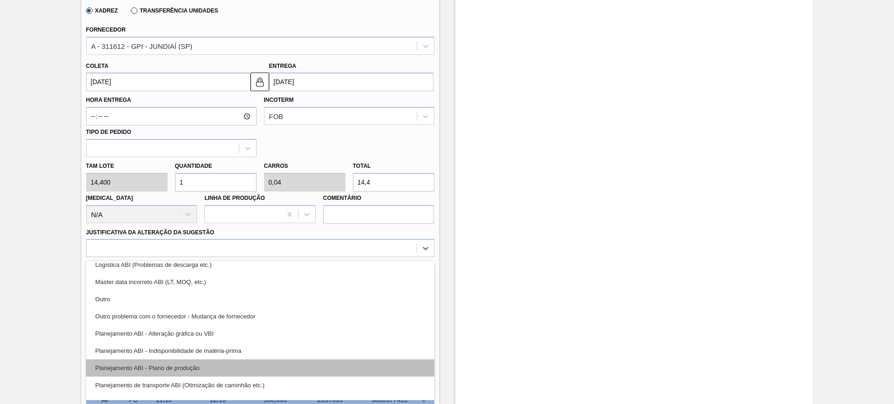
click at [269, 366] on div "Planejamento ABI - Plano de produção" at bounding box center [260, 368] width 348 height 17
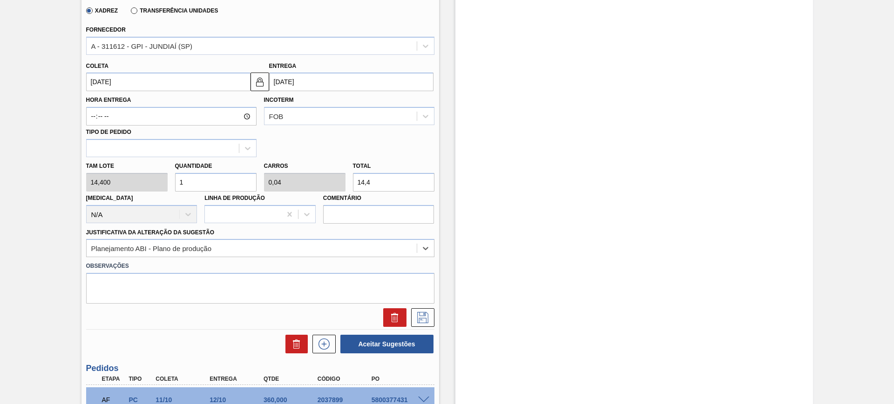
click at [365, 188] on input "14,4" at bounding box center [393, 182] width 81 height 19
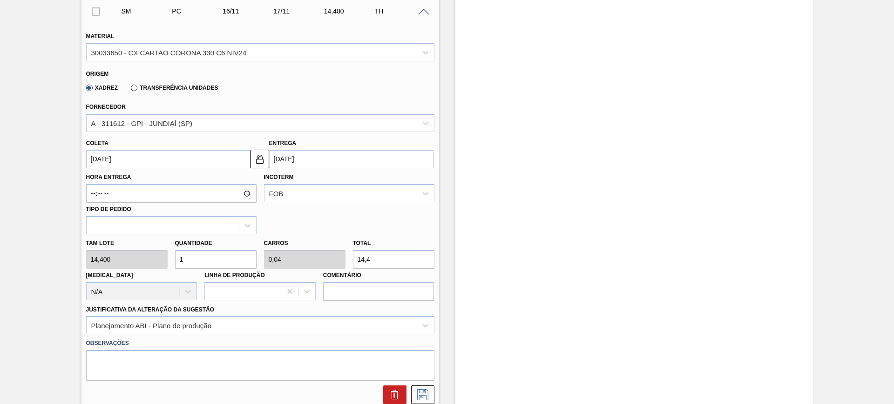
scroll to position [315, 0]
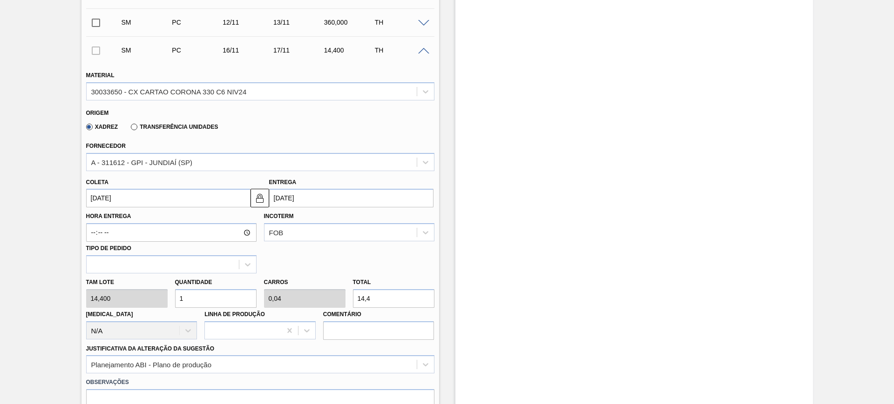
type input "0,208"
type input "0,008"
type input "3"
type input "2,5"
type input "0,1"
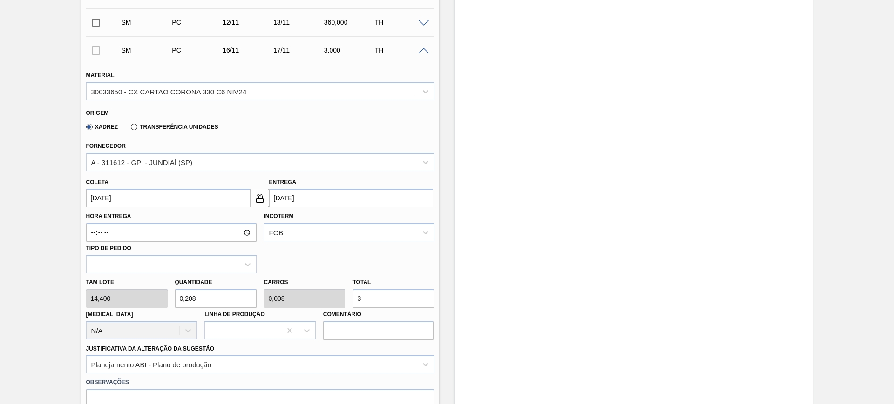
type input "36"
type input "25"
type input "1"
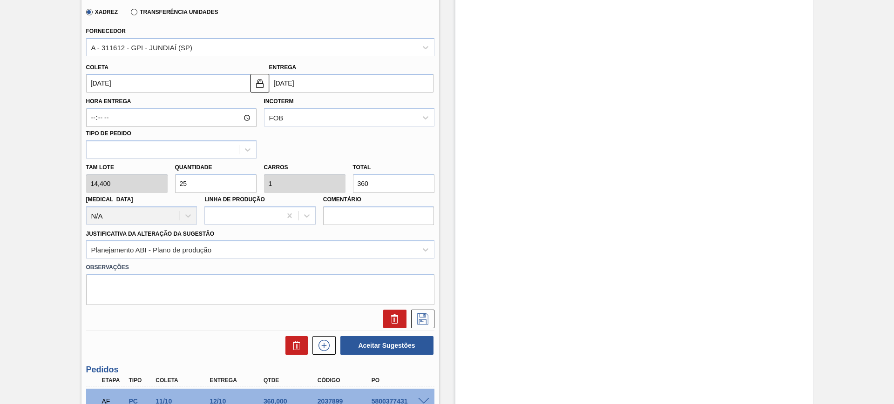
scroll to position [431, 0]
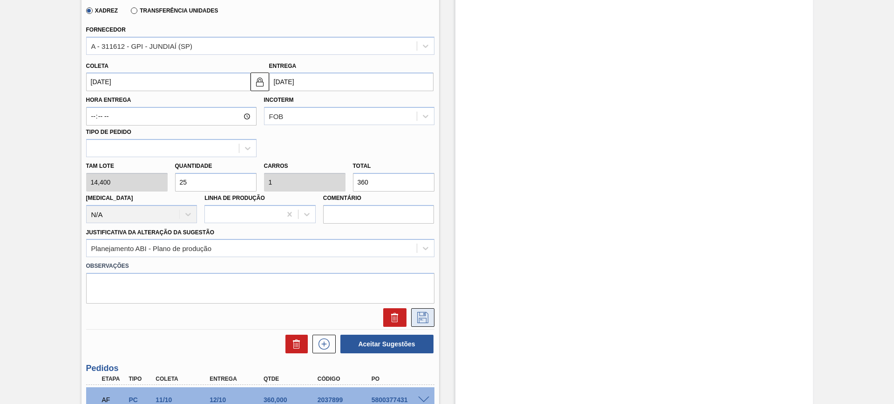
type input "360"
click at [426, 313] on icon at bounding box center [422, 317] width 11 height 11
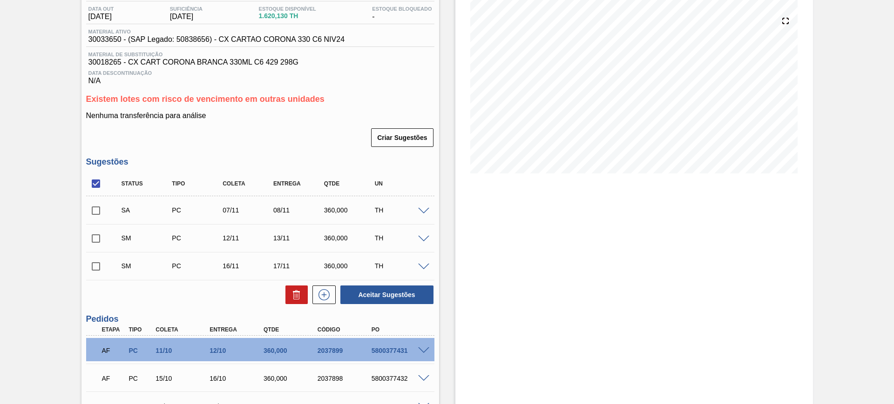
scroll to position [39, 0]
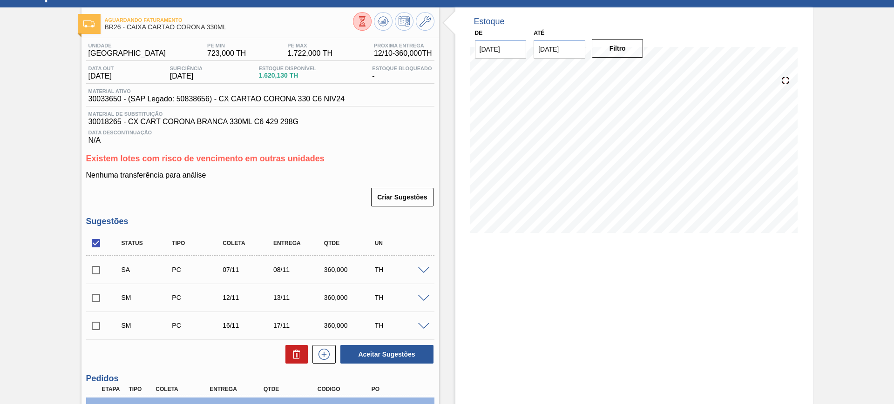
click at [98, 244] on input "checkbox" at bounding box center [96, 244] width 20 height 20
checkbox input "true"
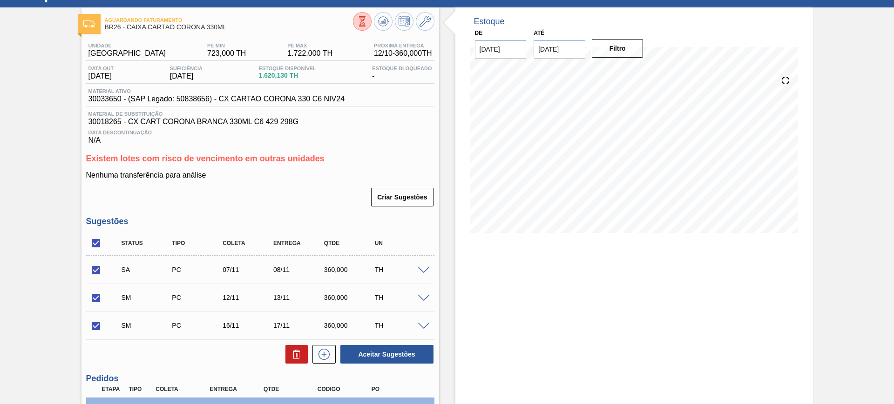
checkbox input "true"
click at [376, 355] on button "Aceitar Sugestões" at bounding box center [386, 354] width 93 height 19
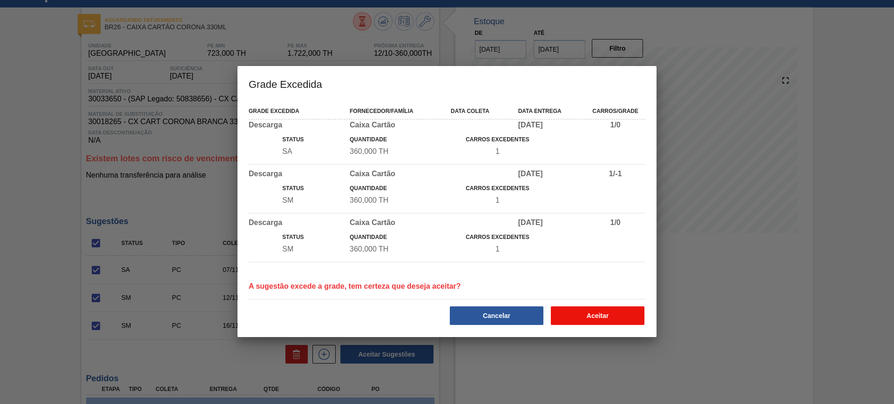
click at [572, 316] on button "Aceitar" at bounding box center [598, 316] width 94 height 19
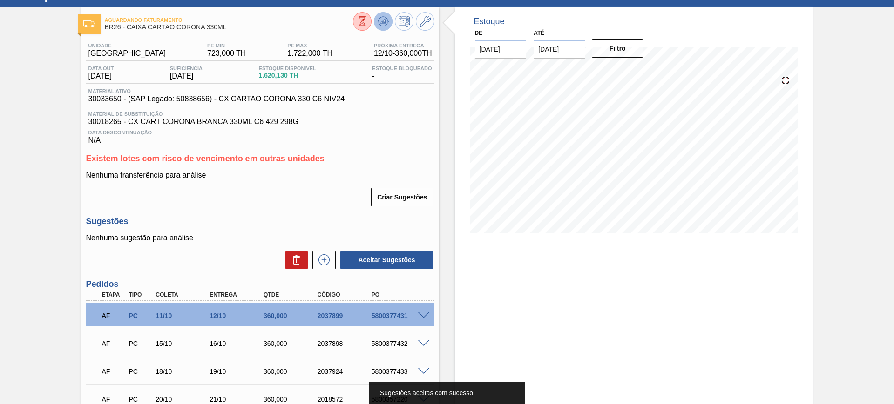
click at [386, 21] on icon at bounding box center [382, 21] width 11 height 11
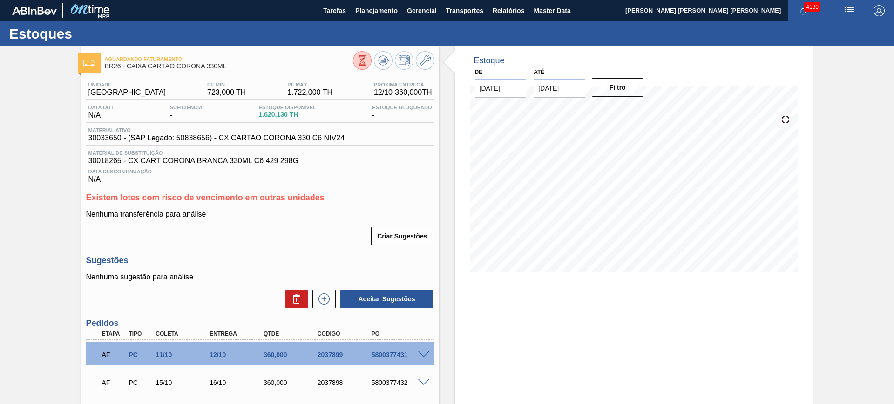
scroll to position [175, 0]
